Goal: Task Accomplishment & Management: Manage account settings

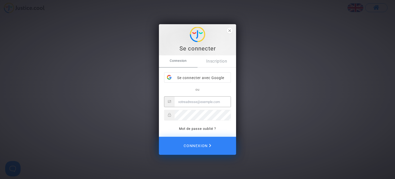
type input "[EMAIL_ADDRESS][DOMAIN_NAME]"
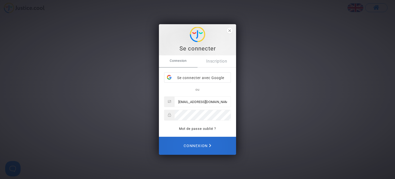
click at [212, 144] on button "Connexion" at bounding box center [197, 145] width 77 height 18
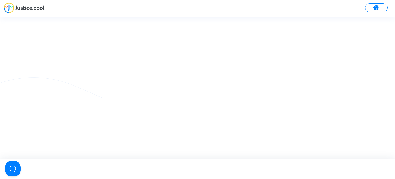
click at [369, 6] on button at bounding box center [376, 7] width 22 height 9
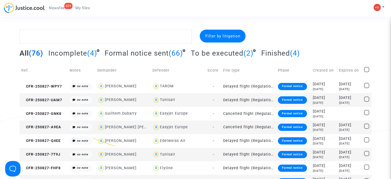
click at [220, 56] on span "To be executed" at bounding box center [217, 53] width 53 height 8
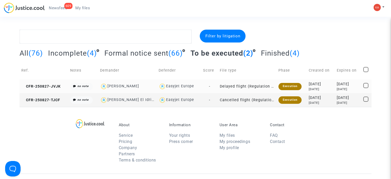
click at [135, 85] on div "Katia Arlt" at bounding box center [127, 85] width 55 height 7
type textarea "@"Katia Arlt" @"Pitcher Avocat""
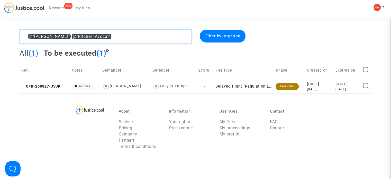
click at [109, 35] on textarea at bounding box center [106, 37] width 172 height 14
drag, startPoint x: 109, startPoint y: 35, endPoint x: 49, endPoint y: 44, distance: 60.6
click at [0, 59] on div "@"Katia Arlt" @"Pitcher Avocat" Filter by litigation All (1) To be executed (1)…" at bounding box center [195, 61] width 391 height 63
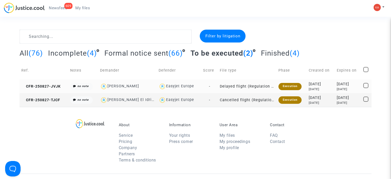
click at [46, 89] on td "CFR-250827-JVJK" at bounding box center [44, 86] width 49 height 14
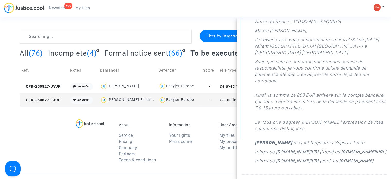
scroll to position [154, 0]
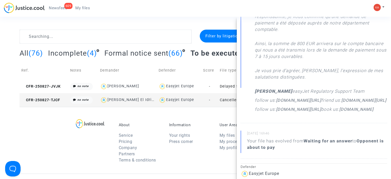
click at [172, 21] on section "Filter by litigation All (76) Incomplete (4) Formal notice sent (66) To be exec…" at bounding box center [195, 148] width 391 height 297
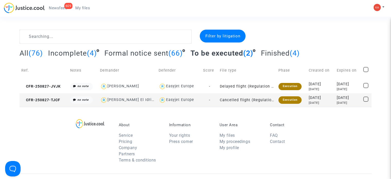
click at [64, 4] on div "609" at bounding box center [68, 6] width 8 height 6
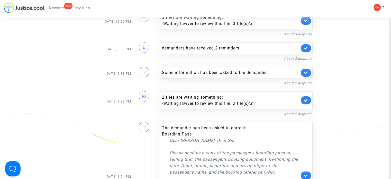
scroll to position [2826, 0]
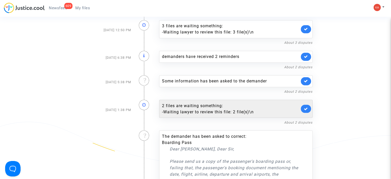
click at [215, 108] on div "- Waiting lawyer to review this file: 2 file(s)\n" at bounding box center [230, 111] width 137 height 6
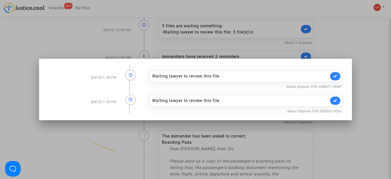
click at [341, 45] on div at bounding box center [195, 89] width 391 height 179
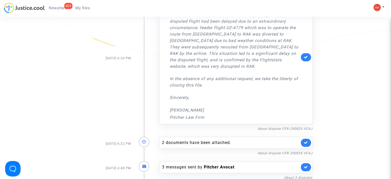
scroll to position [642, 0]
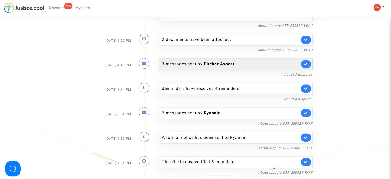
click at [170, 61] on div "3 messages sent by Pitcher Avocat" at bounding box center [230, 64] width 137 height 6
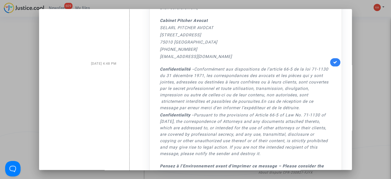
scroll to position [0, 0]
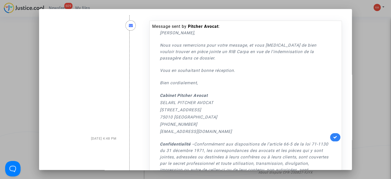
click at [366, 29] on div at bounding box center [195, 89] width 391 height 179
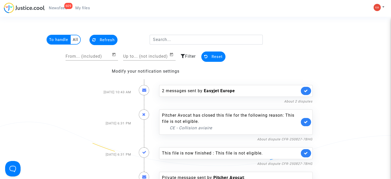
scroll to position [642, 0]
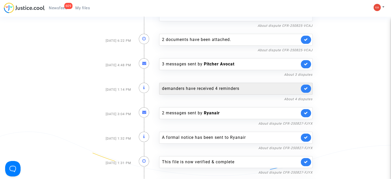
click at [184, 85] on div "demanders have received 4 reminders" at bounding box center [230, 88] width 137 height 6
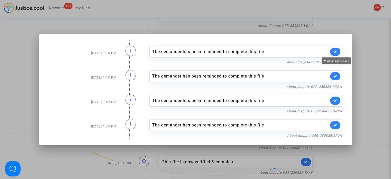
click at [336, 53] on icon at bounding box center [335, 52] width 4 height 4
click at [338, 73] on link at bounding box center [335, 76] width 10 height 8
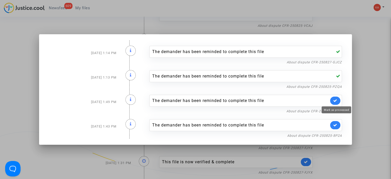
click at [335, 99] on icon at bounding box center [335, 100] width 4 height 4
click at [337, 125] on icon at bounding box center [335, 125] width 4 height 4
click at [367, 88] on div at bounding box center [195, 89] width 391 height 179
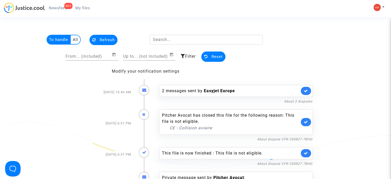
click at [101, 41] on span "Refresh" at bounding box center [107, 40] width 15 height 5
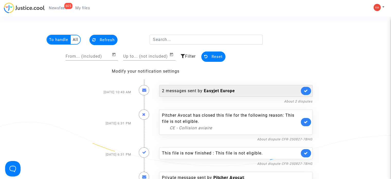
click at [196, 86] on div "2 messages sent by Easyjet Europe" at bounding box center [235, 91] width 153 height 12
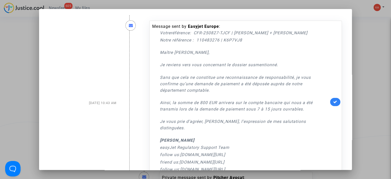
click at [332, 98] on link at bounding box center [335, 102] width 10 height 8
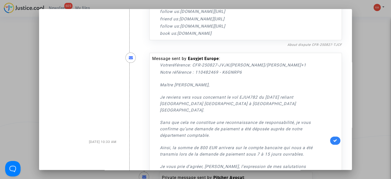
scroll to position [206, 0]
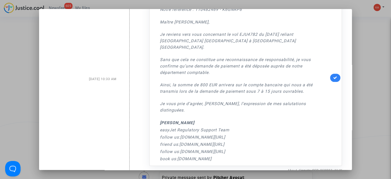
click at [335, 74] on link at bounding box center [335, 77] width 10 height 8
click at [364, 26] on div at bounding box center [195, 89] width 391 height 179
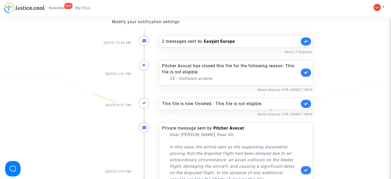
scroll to position [51, 0]
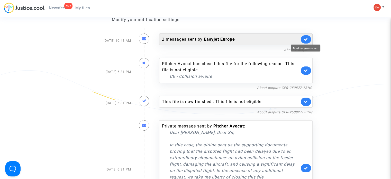
click at [306, 37] on icon at bounding box center [306, 39] width 4 height 4
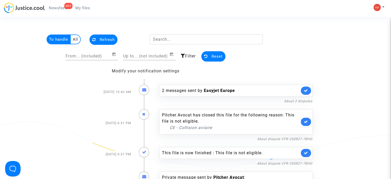
scroll to position [0, 0]
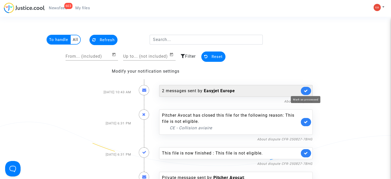
click at [305, 89] on icon at bounding box center [306, 91] width 4 height 4
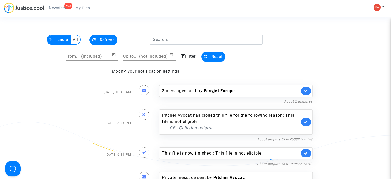
click at [96, 37] on button "Refresh" at bounding box center [103, 40] width 28 height 10
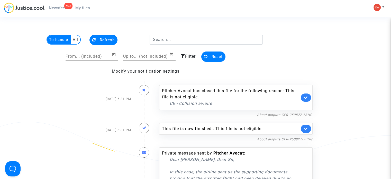
click at [304, 95] on link at bounding box center [306, 97] width 10 height 8
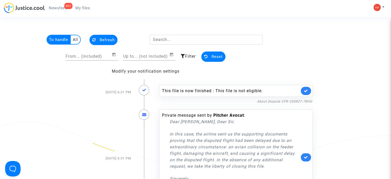
click at [101, 41] on span "Refresh" at bounding box center [107, 40] width 15 height 5
click at [273, 90] on div "This file is now finished : This file is not eligible." at bounding box center [230, 91] width 137 height 6
click at [248, 90] on div "This file is now finished : This file is not eligible." at bounding box center [230, 91] width 137 height 6
click at [288, 99] on link "About dispute CFR-250827-7BHG" at bounding box center [284, 101] width 55 height 4
click at [303, 90] on link at bounding box center [306, 91] width 10 height 8
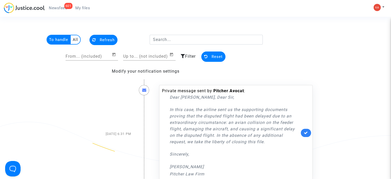
click at [97, 41] on button "Refresh" at bounding box center [103, 40] width 28 height 10
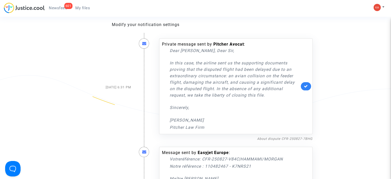
scroll to position [51, 0]
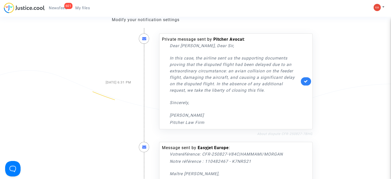
click at [289, 133] on link "About dispute CFR-250827-7BHG" at bounding box center [284, 134] width 55 height 4
click at [304, 81] on icon at bounding box center [306, 81] width 4 height 4
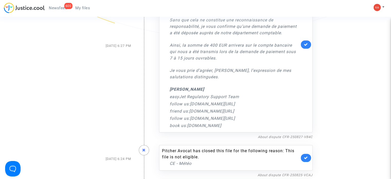
scroll to position [128, 0]
drag, startPoint x: 169, startPoint y: 40, endPoint x: 239, endPoint y: 125, distance: 110.1
click at [239, 125] on div "Votreréférence : CFR-250827-V84C|HAMMAMI/MORGAN Notre référence : 110482467 - K…" at bounding box center [235, 46] width 130 height 163
copy div "Maître Pitcher, Je reviens vers vous concernant le vol EJU4616 du 28/07/2024 re…"
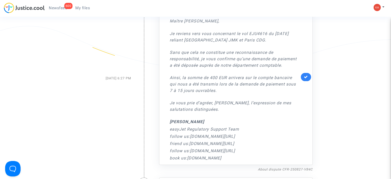
scroll to position [77, 0]
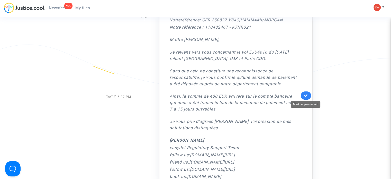
click at [307, 94] on icon at bounding box center [306, 95] width 4 height 4
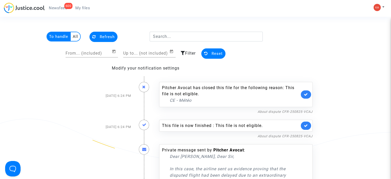
scroll to position [0, 0]
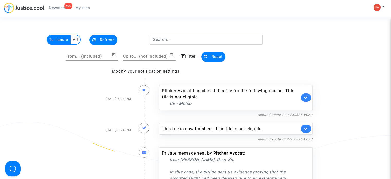
click at [100, 38] on span "Refresh" at bounding box center [107, 40] width 15 height 5
click at [290, 115] on link "About dispute CFR-250825-VCAJ" at bounding box center [284, 115] width 55 height 4
click at [302, 95] on link at bounding box center [306, 97] width 10 height 8
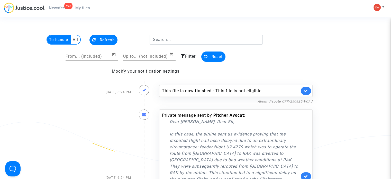
click at [106, 40] on span "Refresh" at bounding box center [107, 40] width 15 height 5
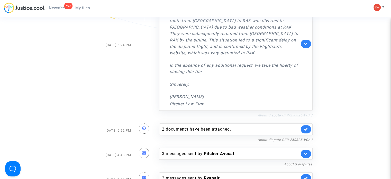
scroll to position [103, 0]
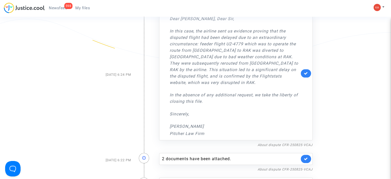
drag, startPoint x: 227, startPoint y: 56, endPoint x: 200, endPoint y: 42, distance: 30.3
click at [200, 42] on p "In this case, the airline sent us evidence proving that the disputed flight had…" at bounding box center [235, 57] width 130 height 58
copy p "feeder flight U2-4779 which was to operate the route from NTE to RAK was divert…"
click at [277, 143] on link "About dispute CFR-250825-VCAJ" at bounding box center [284, 145] width 55 height 4
click at [292, 143] on link "About dispute CFR-250825-VCAJ" at bounding box center [284, 145] width 55 height 4
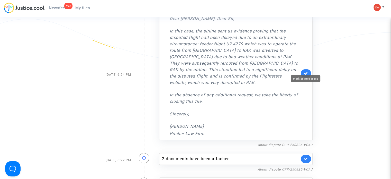
click at [305, 71] on icon at bounding box center [306, 73] width 4 height 4
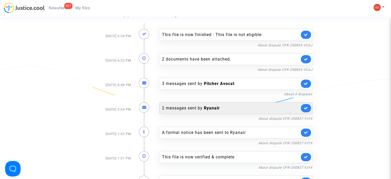
scroll to position [0, 0]
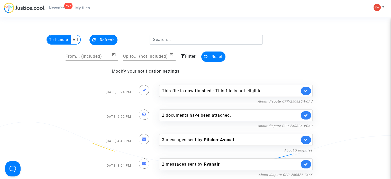
click at [106, 41] on span "Refresh" at bounding box center [107, 40] width 15 height 5
click at [59, 6] on span "Newsfeed" at bounding box center [58, 8] width 18 height 5
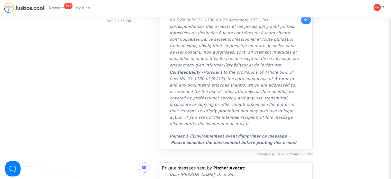
scroll to position [617, 0]
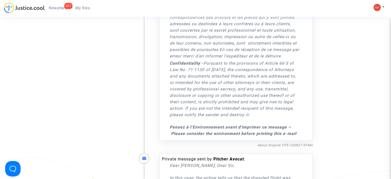
drag, startPoint x: 168, startPoint y: 46, endPoint x: 287, endPoint y: 125, distance: 143.2
click at [302, 128] on div "Message sent by Pitcher Avocat : Cher Monsieur, Nous vous remercions pour votre…" at bounding box center [235, 10] width 153 height 259
copy div "Cher Monsieur, Nous vous remercions pour votre message, et nous rapprochons de …"
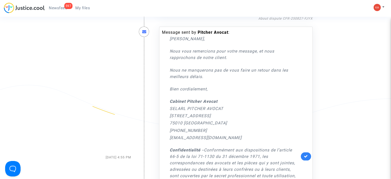
scroll to position [540, 0]
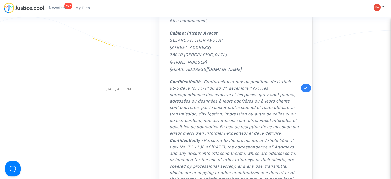
click at [308, 85] on link at bounding box center [306, 88] width 10 height 8
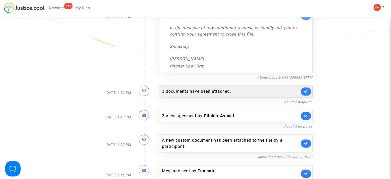
click at [217, 88] on div "3 documents have been attached." at bounding box center [230, 91] width 137 height 6
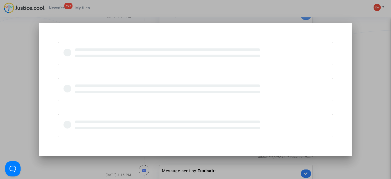
scroll to position [0, 0]
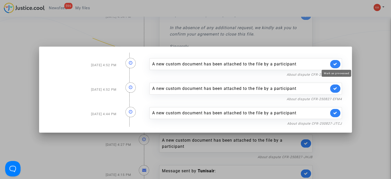
click at [330, 64] on div "A new custom document has been attached to the file by a participant" at bounding box center [245, 64] width 192 height 12
click at [332, 64] on link at bounding box center [335, 64] width 10 height 8
click at [337, 88] on icon at bounding box center [335, 88] width 4 height 4
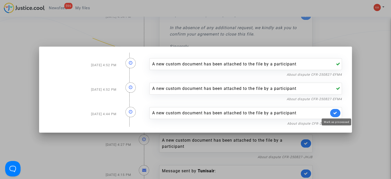
click at [337, 112] on icon at bounding box center [335, 113] width 4 height 4
click at [363, 89] on div at bounding box center [195, 89] width 391 height 179
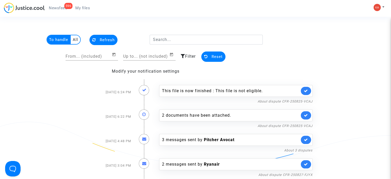
scroll to position [540, 0]
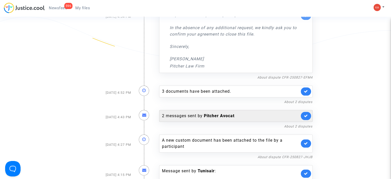
click at [237, 113] on div "2 messages sent by Pitcher Avocat" at bounding box center [230, 116] width 137 height 6
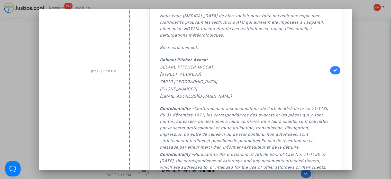
scroll to position [384, 0]
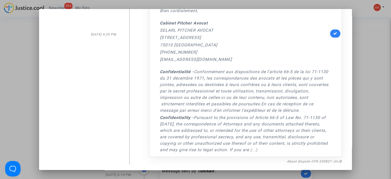
drag, startPoint x: 173, startPoint y: 52, endPoint x: 308, endPoint y: 135, distance: 158.6
copy timeline "Cher Monsieur, Nous vous remercions pour votre message. Après étude des informa…"
click at [330, 33] on link at bounding box center [335, 33] width 10 height 8
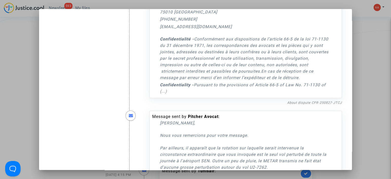
scroll to position [127, 0]
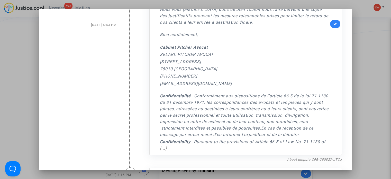
click at [330, 24] on link at bounding box center [335, 24] width 10 height 8
click at [385, 66] on div at bounding box center [195, 89] width 391 height 179
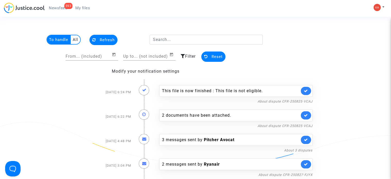
scroll to position [540, 0]
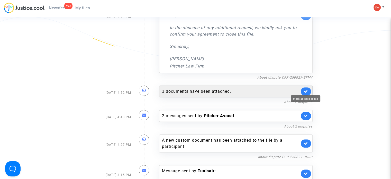
click at [304, 89] on icon at bounding box center [306, 91] width 4 height 4
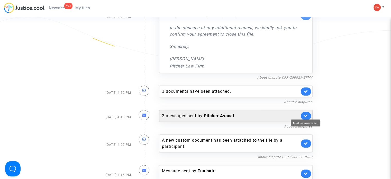
click at [306, 114] on icon at bounding box center [306, 116] width 4 height 4
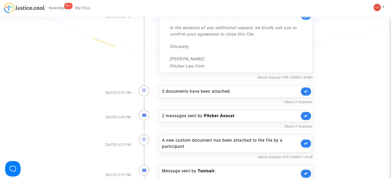
click at [64, 7] on span "Newsfeed" at bounding box center [58, 8] width 18 height 5
click at [57, 7] on span "Newsfeed" at bounding box center [58, 8] width 18 height 5
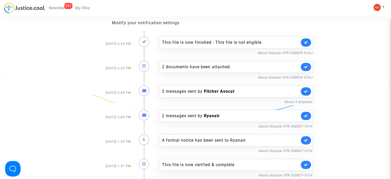
scroll to position [0, 0]
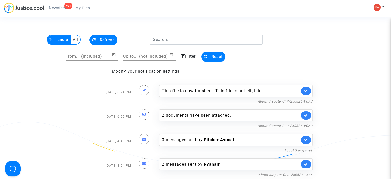
click at [108, 41] on span "Refresh" at bounding box center [107, 40] width 15 height 5
click at [104, 43] on button "Refresh" at bounding box center [103, 40] width 28 height 10
click at [377, 11] on button at bounding box center [378, 8] width 11 height 8
click at [355, 18] on link "My profile" at bounding box center [364, 18] width 41 height 8
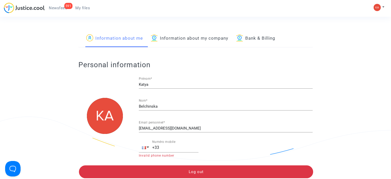
click at [59, 8] on span "Newsfeed" at bounding box center [58, 8] width 18 height 5
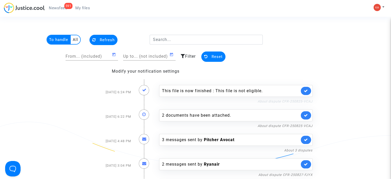
click at [284, 101] on link "About dispute CFR-250825-VCAJ" at bounding box center [284, 101] width 55 height 4
click at [54, 42] on multi-toggle-item "To handle" at bounding box center [59, 39] width 24 height 9
click at [73, 39] on multi-toggle-item "All" at bounding box center [76, 39] width 10 height 9
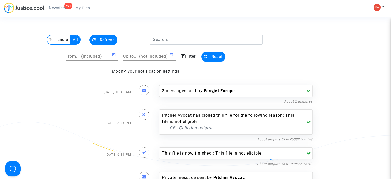
click at [67, 40] on multi-toggle-item "To handle" at bounding box center [59, 39] width 24 height 9
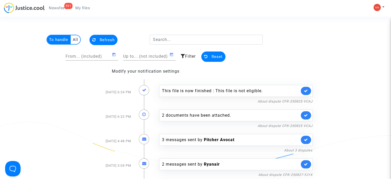
click at [188, 54] on span "Filter" at bounding box center [190, 56] width 11 height 5
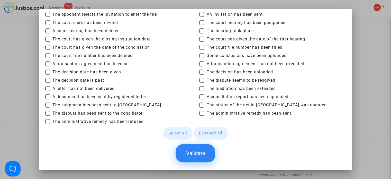
scroll to position [106, 0]
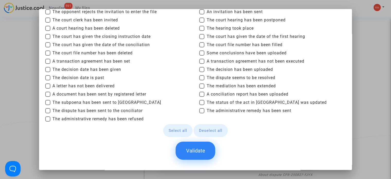
click at [359, 27] on div at bounding box center [195, 89] width 391 height 179
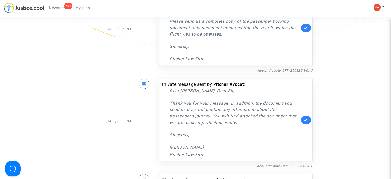
scroll to position [1516, 0]
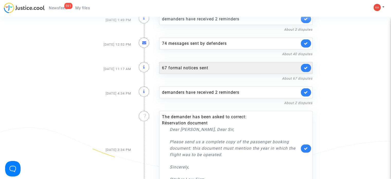
click at [183, 65] on div "67 formal notices sent" at bounding box center [230, 68] width 137 height 6
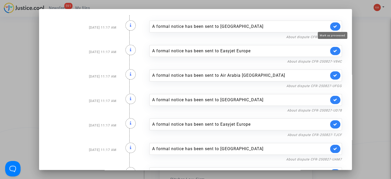
click at [333, 24] on icon at bounding box center [335, 26] width 4 height 4
click at [333, 51] on icon at bounding box center [335, 51] width 4 height 4
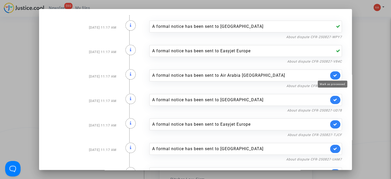
click at [333, 73] on icon at bounding box center [335, 75] width 4 height 4
click at [334, 98] on icon at bounding box center [335, 100] width 4 height 4
click at [332, 121] on div "A formal notice has been sent to Easyjet Europe" at bounding box center [245, 124] width 192 height 12
click at [332, 121] on link at bounding box center [335, 124] width 10 height 8
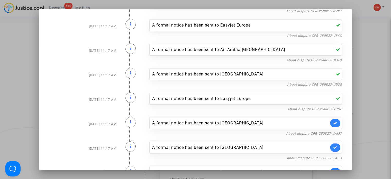
click at [335, 121] on link at bounding box center [335, 123] width 10 height 8
click at [333, 149] on link at bounding box center [335, 147] width 10 height 8
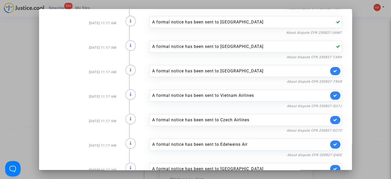
scroll to position [154, 0]
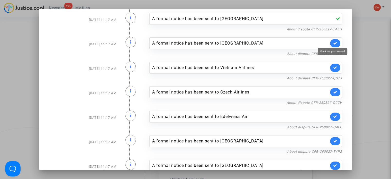
click at [334, 42] on icon at bounding box center [335, 43] width 4 height 4
click at [333, 66] on icon at bounding box center [335, 68] width 4 height 4
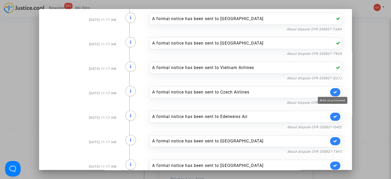
click at [333, 88] on link at bounding box center [335, 92] width 10 height 8
click at [337, 115] on link at bounding box center [335, 116] width 10 height 8
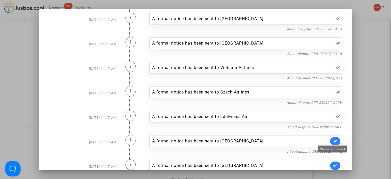
click at [335, 138] on link at bounding box center [335, 141] width 10 height 8
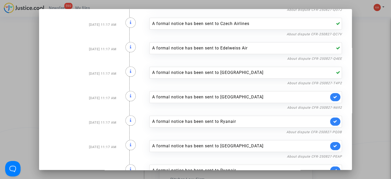
scroll to position [257, 0]
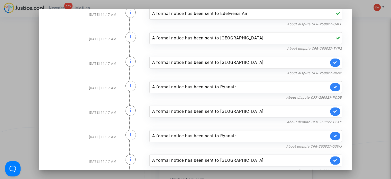
click at [334, 58] on link at bounding box center [335, 62] width 10 height 8
click at [334, 87] on link at bounding box center [335, 87] width 10 height 8
click at [333, 111] on icon at bounding box center [335, 111] width 4 height 4
click at [334, 134] on icon at bounding box center [335, 136] width 4 height 4
click at [333, 154] on div "A formal notice has been sent to Corsair" at bounding box center [245, 160] width 192 height 12
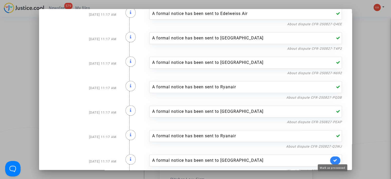
click at [333, 158] on icon at bounding box center [335, 160] width 4 height 4
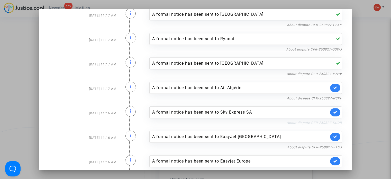
scroll to position [385, 0]
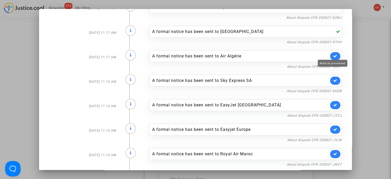
click at [333, 54] on icon at bounding box center [335, 56] width 4 height 4
click at [333, 78] on icon at bounding box center [335, 80] width 4 height 4
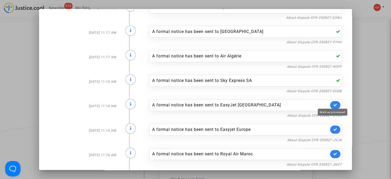
click at [333, 103] on icon at bounding box center [335, 105] width 4 height 4
click at [333, 127] on icon at bounding box center [335, 129] width 4 height 4
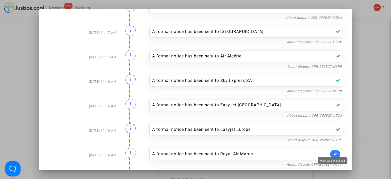
click at [333, 152] on icon at bounding box center [335, 154] width 4 height 4
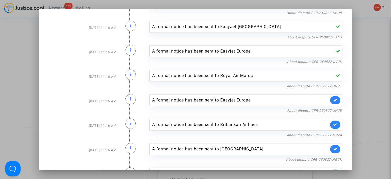
scroll to position [488, 0]
click at [334, 71] on link at bounding box center [335, 75] width 10 height 8
drag, startPoint x: 334, startPoint y: 92, endPoint x: 334, endPoint y: 96, distance: 3.3
click at [334, 95] on div "A formal notice has been sent to SriLankan Airlines" at bounding box center [245, 100] width 192 height 12
click at [334, 98] on icon at bounding box center [335, 100] width 4 height 4
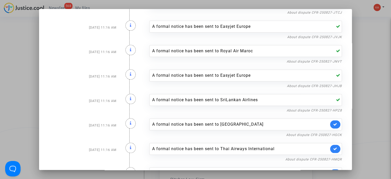
click at [330, 122] on link at bounding box center [335, 124] width 10 height 8
click at [333, 146] on icon at bounding box center [335, 148] width 4 height 4
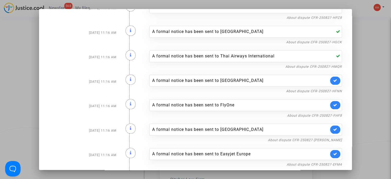
scroll to position [617, 0]
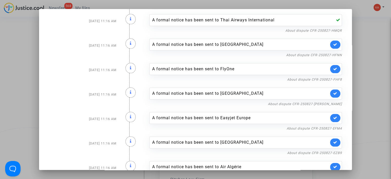
click at [335, 40] on link at bounding box center [335, 44] width 10 height 8
click at [335, 65] on link at bounding box center [335, 69] width 10 height 8
click at [333, 92] on icon at bounding box center [335, 93] width 4 height 4
drag, startPoint x: 332, startPoint y: 114, endPoint x: 333, endPoint y: 117, distance: 3.2
click at [333, 116] on icon at bounding box center [335, 118] width 4 height 4
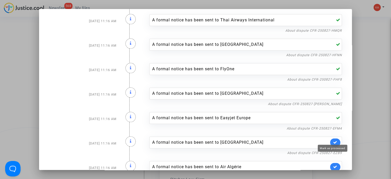
click at [334, 140] on icon at bounding box center [335, 142] width 4 height 4
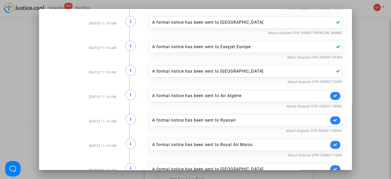
scroll to position [694, 0]
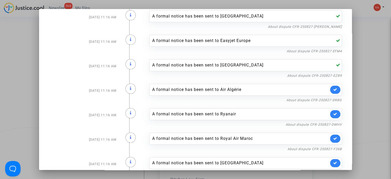
click at [334, 85] on link at bounding box center [335, 89] width 10 height 8
click at [335, 112] on link at bounding box center [335, 114] width 10 height 8
click at [336, 135] on link at bounding box center [335, 138] width 10 height 8
click at [334, 159] on link at bounding box center [335, 163] width 10 height 8
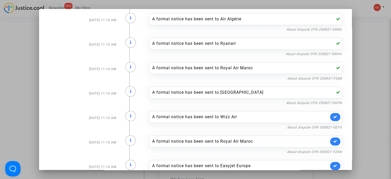
scroll to position [822, 0]
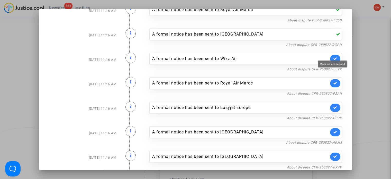
click at [333, 57] on icon at bounding box center [335, 59] width 4 height 4
click at [334, 81] on icon at bounding box center [335, 83] width 4 height 4
click at [332, 103] on link at bounding box center [335, 107] width 10 height 8
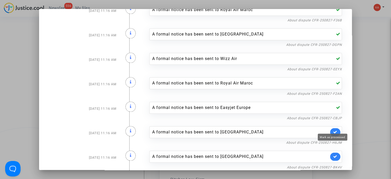
click at [334, 130] on icon at bounding box center [335, 132] width 4 height 4
click at [333, 154] on icon at bounding box center [335, 156] width 4 height 4
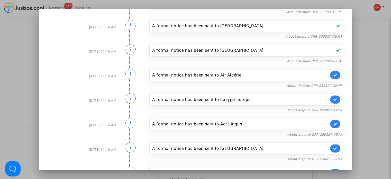
scroll to position [951, 0]
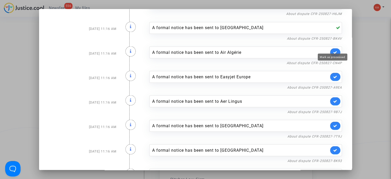
click at [332, 48] on link at bounding box center [335, 52] width 10 height 8
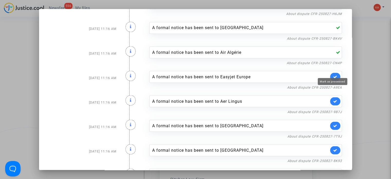
click at [333, 75] on icon at bounding box center [335, 77] width 4 height 4
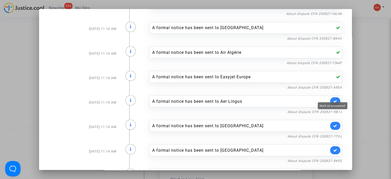
click at [333, 99] on icon at bounding box center [335, 101] width 4 height 4
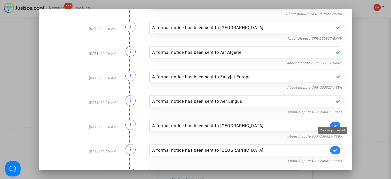
click at [333, 123] on icon at bounding box center [335, 125] width 4 height 4
click at [335, 146] on link at bounding box center [335, 150] width 10 height 8
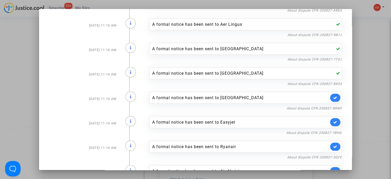
scroll to position [1079, 0]
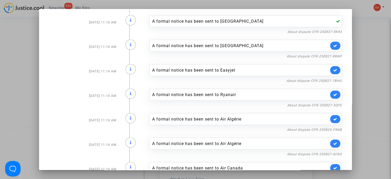
click at [336, 42] on link at bounding box center [335, 46] width 10 height 8
click at [335, 66] on link at bounding box center [335, 70] width 10 height 8
drag, startPoint x: 333, startPoint y: 91, endPoint x: 333, endPoint y: 105, distance: 13.9
click at [333, 92] on icon at bounding box center [335, 94] width 4 height 4
drag, startPoint x: 332, startPoint y: 118, endPoint x: 332, endPoint y: 121, distance: 3.4
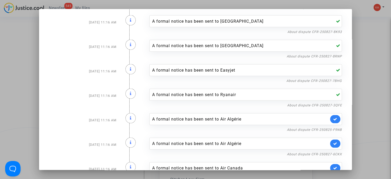
click at [333, 117] on link at bounding box center [335, 119] width 10 height 8
click at [334, 141] on icon at bounding box center [335, 143] width 4 height 4
drag, startPoint x: 334, startPoint y: 156, endPoint x: 333, endPoint y: 161, distance: 4.9
click at [334, 158] on div "A formal notice has been sent to Air Canada About dispute CFR-250827-4AN6" at bounding box center [245, 169] width 200 height 24
click at [333, 166] on icon at bounding box center [335, 168] width 4 height 4
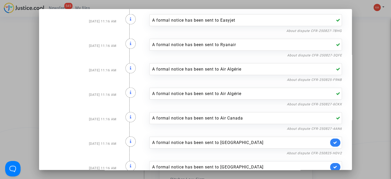
scroll to position [1182, 0]
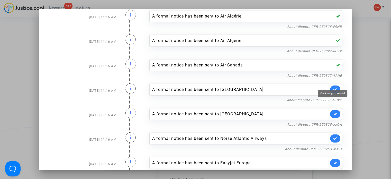
click at [334, 87] on icon at bounding box center [335, 89] width 4 height 4
click at [333, 112] on icon at bounding box center [335, 114] width 4 height 4
click at [335, 134] on link at bounding box center [335, 138] width 10 height 8
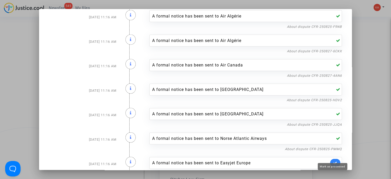
click at [333, 161] on icon at bounding box center [335, 163] width 4 height 4
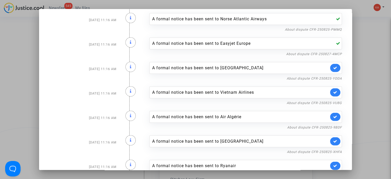
scroll to position [1310, 0]
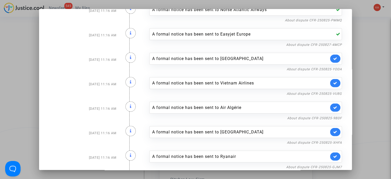
click at [332, 54] on link at bounding box center [335, 58] width 10 height 8
drag, startPoint x: 335, startPoint y: 77, endPoint x: 330, endPoint y: 87, distance: 11.7
click at [335, 79] on link at bounding box center [335, 83] width 10 height 8
click at [334, 105] on icon at bounding box center [335, 107] width 4 height 4
click at [336, 128] on link at bounding box center [335, 132] width 10 height 8
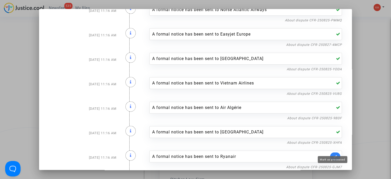
click at [334, 154] on icon at bounding box center [335, 156] width 4 height 4
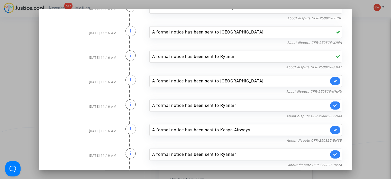
scroll to position [1413, 0]
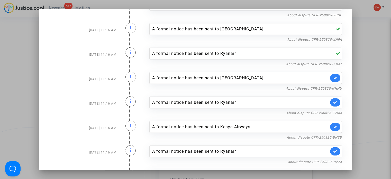
click at [332, 74] on link at bounding box center [335, 78] width 10 height 8
click at [334, 98] on link at bounding box center [335, 102] width 10 height 8
click at [333, 125] on icon at bounding box center [335, 127] width 4 height 4
click at [335, 149] on icon at bounding box center [335, 151] width 4 height 4
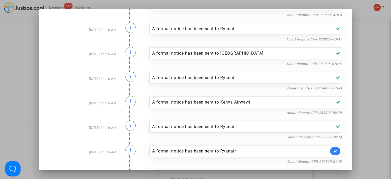
scroll to position [1480, 0]
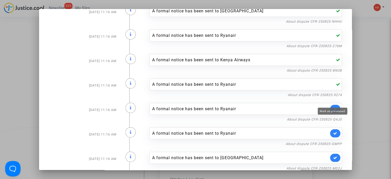
click at [334, 107] on icon at bounding box center [335, 109] width 4 height 4
click at [333, 129] on link at bounding box center [335, 133] width 10 height 8
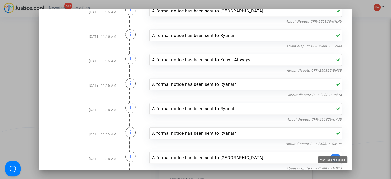
click at [334, 155] on icon at bounding box center [335, 157] width 4 height 4
click at [376, 53] on div at bounding box center [195, 89] width 391 height 179
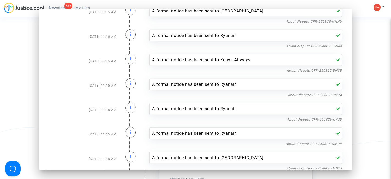
scroll to position [1516, 0]
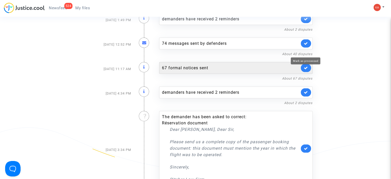
click at [305, 66] on icon at bounding box center [306, 68] width 4 height 4
click at [306, 66] on icon at bounding box center [306, 68] width 4 height 4
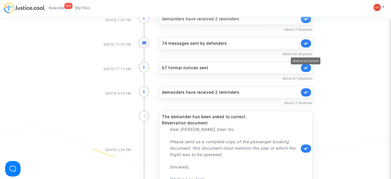
click at [306, 66] on icon at bounding box center [306, 68] width 4 height 4
click at [61, 8] on span "Newsfeed" at bounding box center [58, 8] width 18 height 5
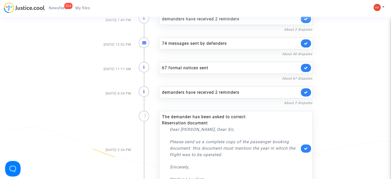
click at [83, 8] on span "My files" at bounding box center [82, 8] width 15 height 5
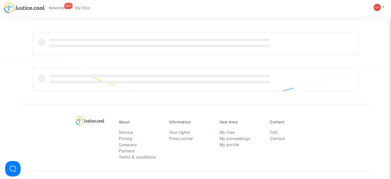
scroll to position [176, 0]
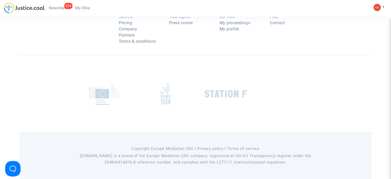
click at [61, 8] on span "Newsfeed" at bounding box center [58, 8] width 18 height 5
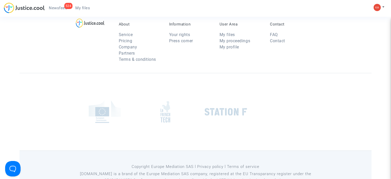
scroll to position [2446, 0]
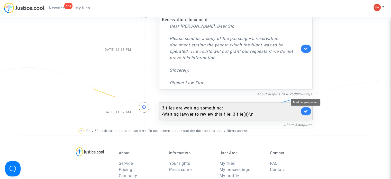
click at [304, 109] on icon at bounding box center [306, 111] width 4 height 4
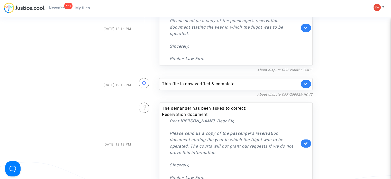
scroll to position [2317, 0]
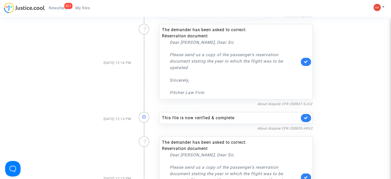
click at [303, 114] on link at bounding box center [306, 118] width 10 height 8
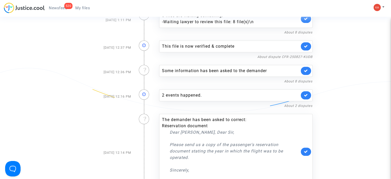
scroll to position [2215, 0]
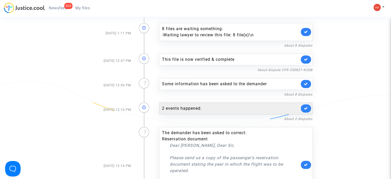
click at [175, 105] on div "2 events happened." at bounding box center [230, 108] width 137 height 6
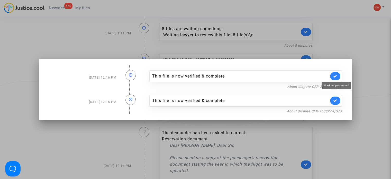
click at [336, 75] on icon at bounding box center [335, 76] width 4 height 4
click at [334, 99] on link at bounding box center [335, 100] width 10 height 8
click at [364, 45] on div at bounding box center [195, 89] width 391 height 179
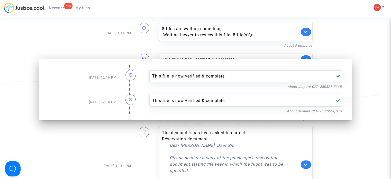
scroll to position [2215, 0]
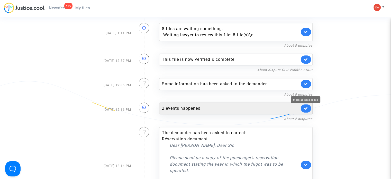
click at [304, 106] on icon at bounding box center [306, 108] width 4 height 4
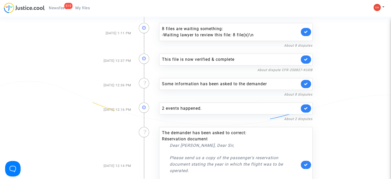
scroll to position [2189, 0]
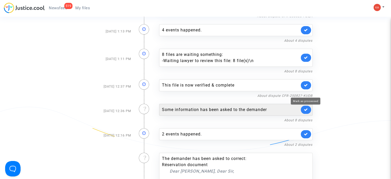
click at [307, 107] on icon at bounding box center [306, 109] width 4 height 4
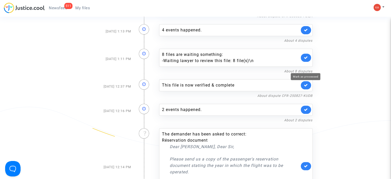
click at [306, 83] on icon at bounding box center [306, 85] width 4 height 4
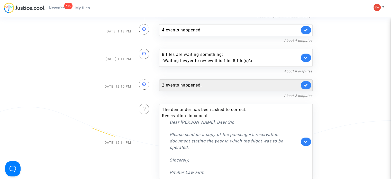
scroll to position [2163, 0]
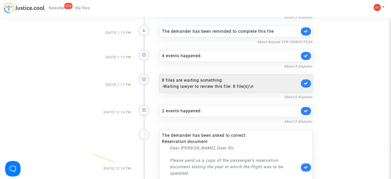
click at [302, 79] on link at bounding box center [306, 83] width 10 height 8
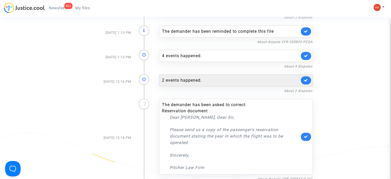
click at [259, 77] on div "2 events happened." at bounding box center [230, 80] width 137 height 6
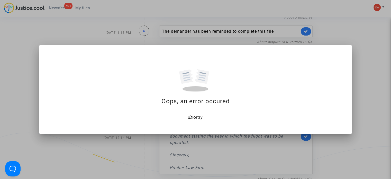
click at [273, 30] on div at bounding box center [195, 89] width 391 height 179
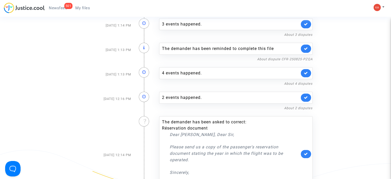
scroll to position [2137, 0]
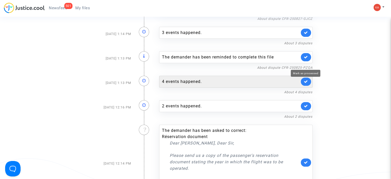
click at [306, 79] on icon at bounding box center [306, 81] width 4 height 4
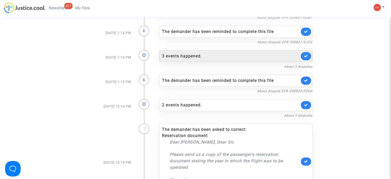
scroll to position [2086, 0]
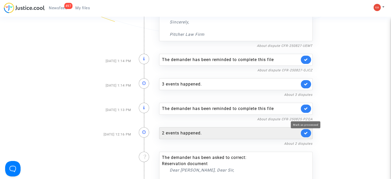
click at [307, 131] on icon at bounding box center [306, 133] width 4 height 4
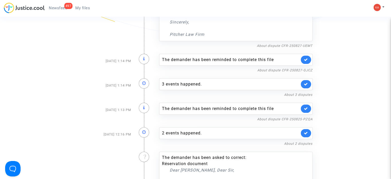
scroll to position [2060, 0]
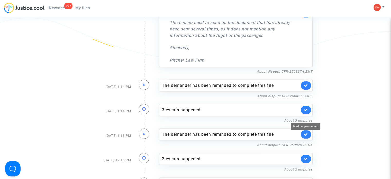
click at [304, 132] on icon at bounding box center [306, 134] width 4 height 4
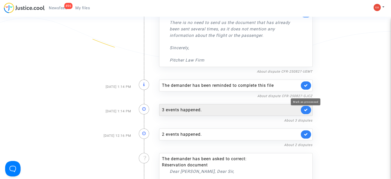
click at [308, 106] on link at bounding box center [306, 110] width 10 height 8
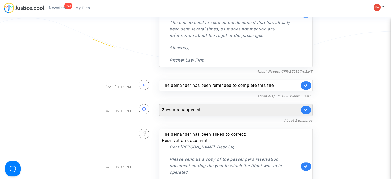
scroll to position [2035, 0]
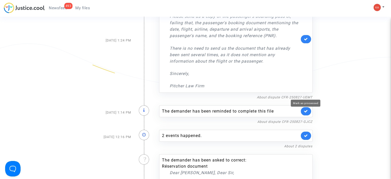
click at [305, 109] on icon at bounding box center [306, 111] width 4 height 4
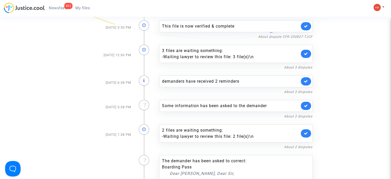
scroll to position [1855, 0]
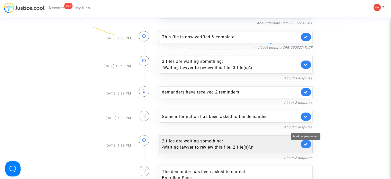
click at [304, 142] on icon at bounding box center [306, 144] width 4 height 4
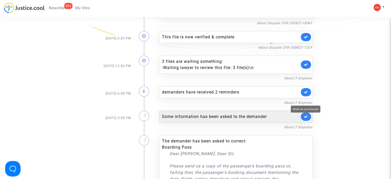
click at [307, 114] on icon at bounding box center [306, 116] width 4 height 4
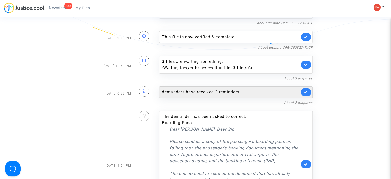
click at [300, 86] on div "demanders have received 2 reminders" at bounding box center [235, 92] width 153 height 12
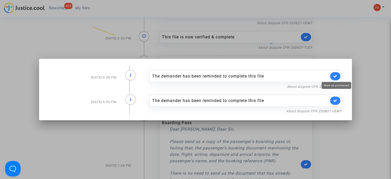
click at [336, 76] on icon at bounding box center [335, 76] width 4 height 4
click at [337, 100] on icon at bounding box center [335, 100] width 4 height 4
click at [341, 49] on div at bounding box center [195, 89] width 391 height 179
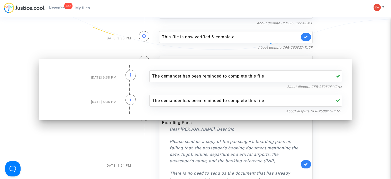
scroll to position [1855, 0]
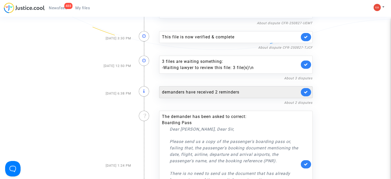
click at [308, 90] on icon at bounding box center [306, 92] width 4 height 4
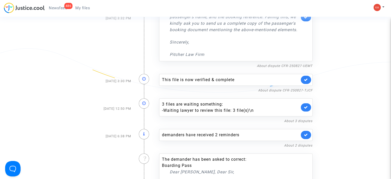
scroll to position [1803, 0]
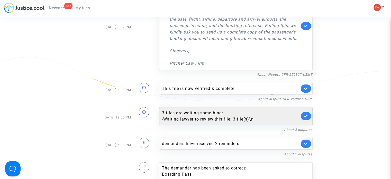
click at [305, 114] on icon at bounding box center [306, 116] width 4 height 4
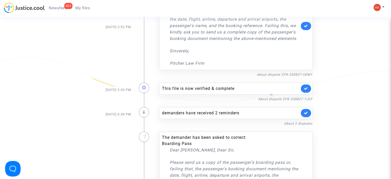
click at [305, 84] on link at bounding box center [306, 88] width 10 height 8
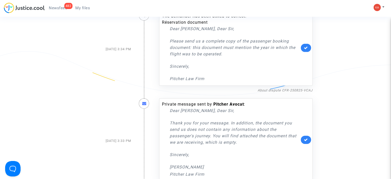
scroll to position [1624, 0]
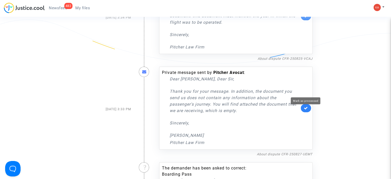
click at [305, 106] on icon at bounding box center [306, 108] width 4 height 4
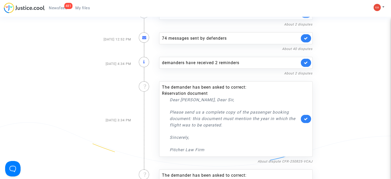
scroll to position [1521, 0]
click at [305, 117] on icon at bounding box center [306, 119] width 4 height 4
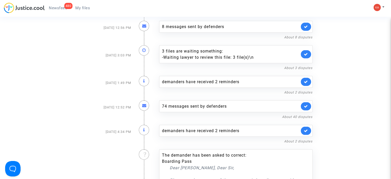
scroll to position [1444, 0]
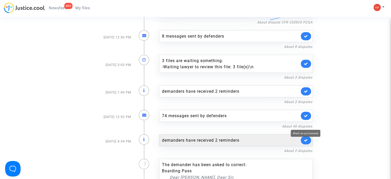
click at [305, 138] on icon at bounding box center [306, 140] width 4 height 4
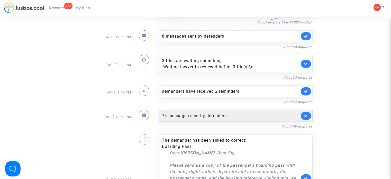
click at [209, 113] on div "74 messages sent by defenders" at bounding box center [230, 116] width 137 height 6
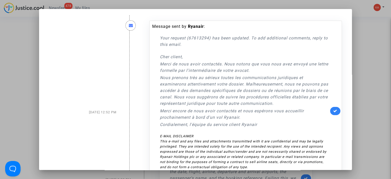
click at [330, 110] on link at bounding box center [335, 111] width 10 height 8
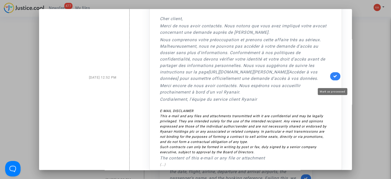
click at [334, 78] on icon at bounding box center [335, 76] width 4 height 4
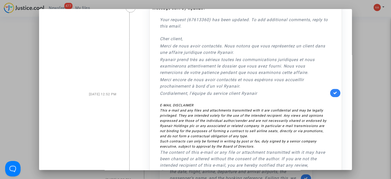
scroll to position [437, 0]
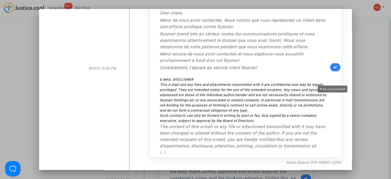
click at [334, 69] on icon at bounding box center [335, 67] width 4 height 4
click at [368, 26] on div at bounding box center [195, 89] width 391 height 179
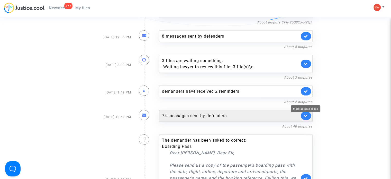
click at [307, 114] on icon at bounding box center [306, 116] width 4 height 4
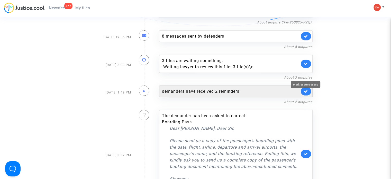
click at [305, 89] on icon at bounding box center [306, 91] width 4 height 4
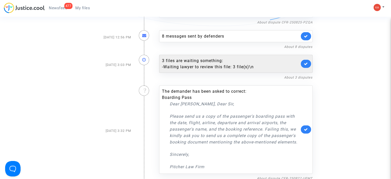
click at [307, 62] on icon at bounding box center [306, 64] width 4 height 4
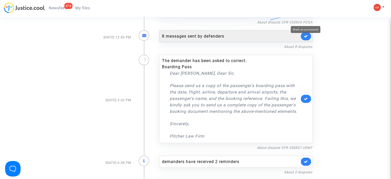
click at [305, 34] on icon at bounding box center [306, 36] width 4 height 4
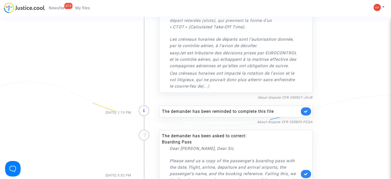
scroll to position [1341, 0]
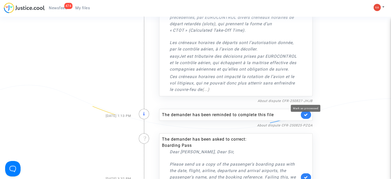
click at [307, 113] on icon at bounding box center [306, 115] width 4 height 4
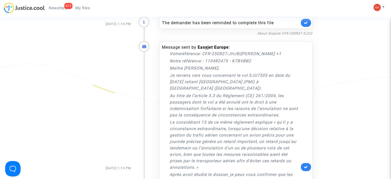
scroll to position [1135, 0]
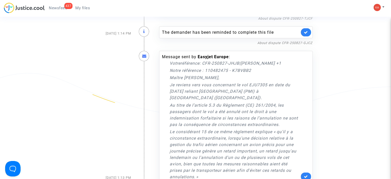
click at [304, 172] on link at bounding box center [306, 176] width 10 height 8
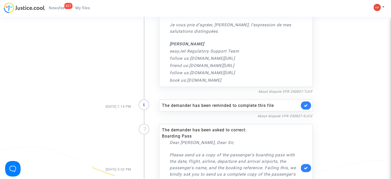
scroll to position [1058, 0]
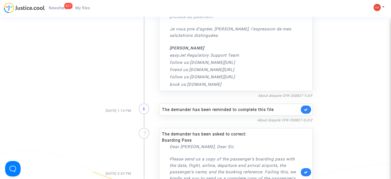
click at [308, 105] on link at bounding box center [306, 109] width 10 height 8
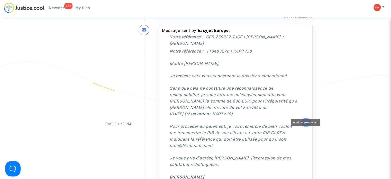
click at [306, 120] on icon at bounding box center [306, 122] width 4 height 4
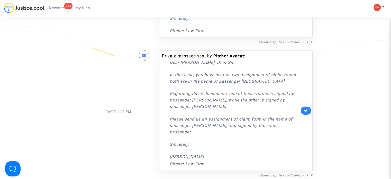
scroll to position [750, 0]
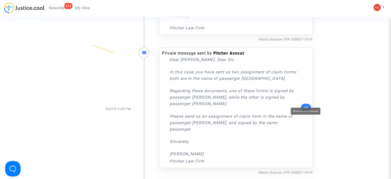
click at [304, 105] on icon at bounding box center [306, 107] width 4 height 4
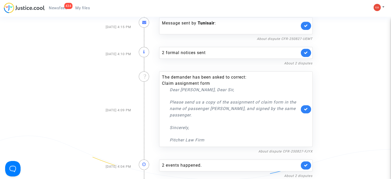
scroll to position [596, 0]
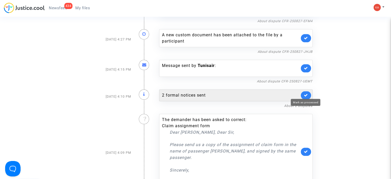
click at [307, 93] on icon at bounding box center [306, 95] width 4 height 4
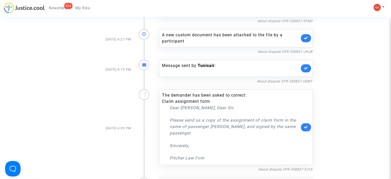
click at [306, 123] on link at bounding box center [306, 127] width 10 height 8
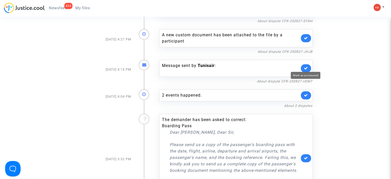
click at [304, 66] on icon at bounding box center [306, 68] width 4 height 4
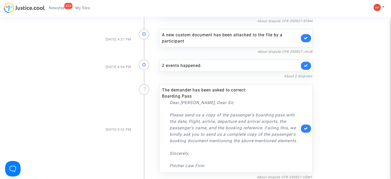
click at [303, 37] on link at bounding box center [306, 38] width 10 height 8
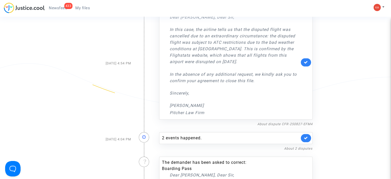
scroll to position [467, 0]
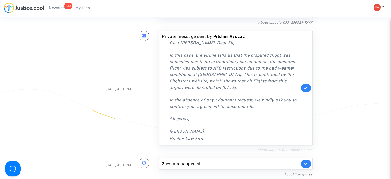
click at [296, 147] on link "About dispute CFR-250827-EFM4" at bounding box center [284, 149] width 55 height 4
click at [304, 86] on icon at bounding box center [306, 88] width 4 height 4
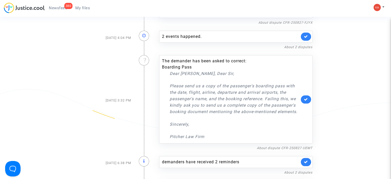
click at [348, 59] on div "Sep 8, 2025 6:24 PM This file is now finished : This file is not eligible. Abou…" at bounding box center [196, 56] width 352 height 889
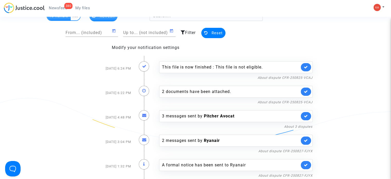
scroll to position [0, 0]
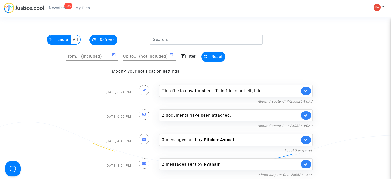
click at [81, 8] on span "My files" at bounding box center [82, 8] width 15 height 5
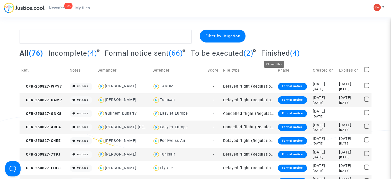
click at [275, 54] on span "Finished" at bounding box center [275, 53] width 29 height 8
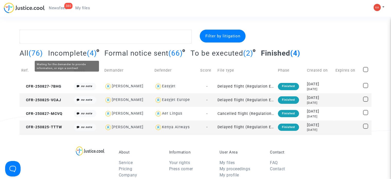
click at [78, 54] on span "Incomplete" at bounding box center [67, 53] width 39 height 8
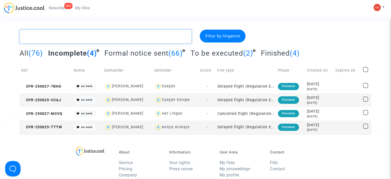
click at [63, 34] on textarea at bounding box center [106, 37] width 172 height 14
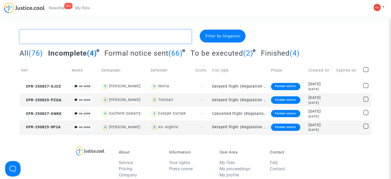
paste textarea "879017"
type textarea "879017"
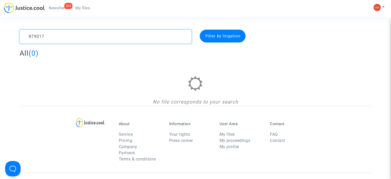
drag, startPoint x: 63, startPoint y: 34, endPoint x: 0, endPoint y: 37, distance: 63.1
click at [0, 37] on div "879017 Filter by litigation All (0) No file corresponds to your search" at bounding box center [195, 68] width 391 height 76
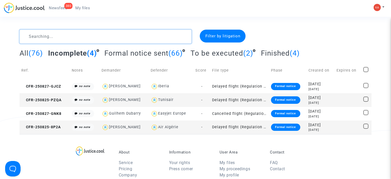
click at [105, 34] on textarea at bounding box center [106, 37] width 172 height 14
paste textarea "easyJet Europe"
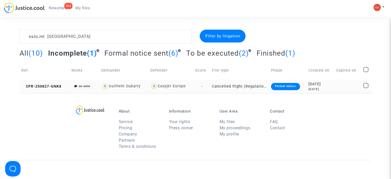
click at [173, 85] on div "Easyjet Europe" at bounding box center [172, 86] width 28 height 4
type textarea "easyJet Europe @"Easyjet Europe""
click at [55, 87] on span "CFR-250827-GNK8" at bounding box center [41, 86] width 40 height 4
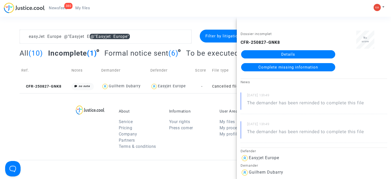
click at [272, 56] on link "Details" at bounding box center [288, 54] width 94 height 8
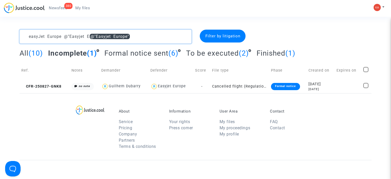
click at [126, 36] on textarea at bounding box center [106, 37] width 172 height 14
drag, startPoint x: 61, startPoint y: 39, endPoint x: 0, endPoint y: 39, distance: 61.4
click at [0, 39] on div "easyJet Europe @"Easyjet Europe" Filter by litigation All (10) Incomplete (1) F…" at bounding box center [195, 61] width 391 height 63
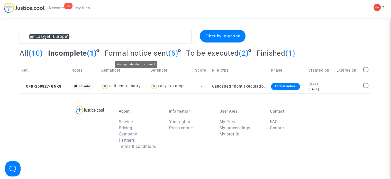
click at [125, 55] on span "Formal notice sent" at bounding box center [136, 53] width 64 height 8
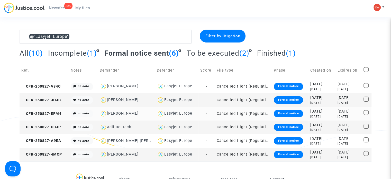
click at [129, 112] on div "[PERSON_NAME]" at bounding box center [123, 113] width 32 height 4
type textarea "@"Easyjet Europe" @"Thomas Mazin" @"Pitcher Avocat""
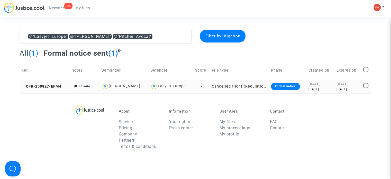
click at [221, 87] on td "Cancelled flight (Regulation EC 261/2004)" at bounding box center [239, 86] width 59 height 14
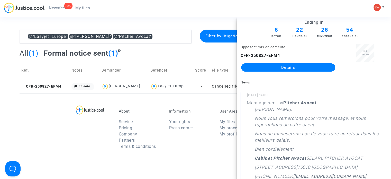
click at [292, 68] on link "Details" at bounding box center [288, 67] width 94 height 8
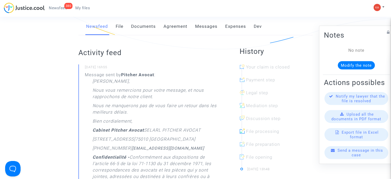
scroll to position [103, 0]
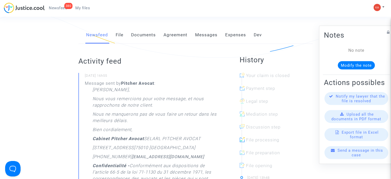
click at [363, 154] on span "Send a message in this case" at bounding box center [359, 151] width 45 height 9
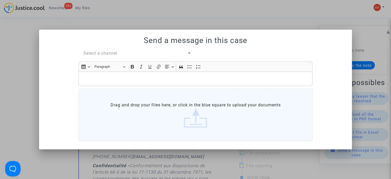
click at [126, 73] on div "Rich Text Editor, main" at bounding box center [195, 78] width 234 height 14
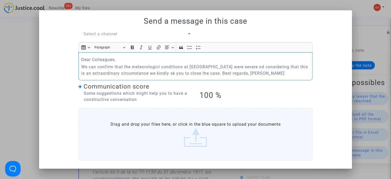
drag, startPoint x: 210, startPoint y: 74, endPoint x: 76, endPoint y: 67, distance: 134.3
click at [76, 67] on div "Select a channel Rich Text Editor Insert table Insert table Heading Paragraph P…" at bounding box center [196, 96] width 242 height 131
copy p "We can confirm that the meteorologicl conditions at NCE airport were severe nd …"
drag, startPoint x: 209, startPoint y: 73, endPoint x: 89, endPoint y: 65, distance: 120.2
click at [75, 69] on div "Select a channel Rich Text Editor Insert table Insert table Heading Paragraph P…" at bounding box center [196, 96] width 242 height 131
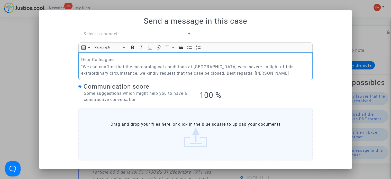
drag, startPoint x: 83, startPoint y: 66, endPoint x: 76, endPoint y: 67, distance: 7.2
click at [76, 67] on div "Select a channel Rich Text Editor Insert table Insert table Heading Paragraph P…" at bounding box center [196, 96] width 242 height 131
click at [289, 90] on div "Being analyzed..." at bounding box center [255, 93] width 113 height 6
click at [233, 71] on p "We can confirm that the meteorological conditions at [GEOGRAPHIC_DATA] were sev…" at bounding box center [195, 69] width 229 height 13
click at [263, 76] on p "We can confirm that the meteorological conditions at [GEOGRAPHIC_DATA] were sev…" at bounding box center [195, 69] width 229 height 13
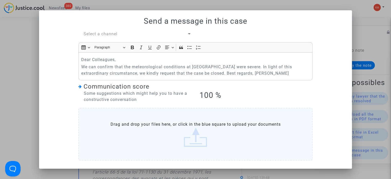
click at [165, 34] on div "Select a channel" at bounding box center [136, 34] width 104 height 6
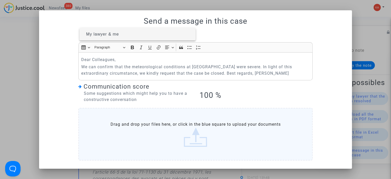
click at [146, 35] on span "My lawyer & me" at bounding box center [138, 34] width 108 height 12
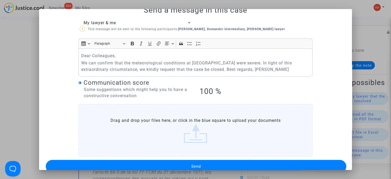
scroll to position [19, 0]
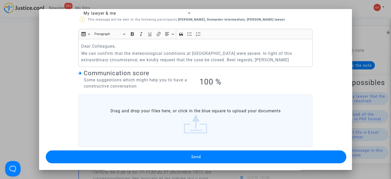
click at [222, 156] on button "Send" at bounding box center [196, 156] width 300 height 13
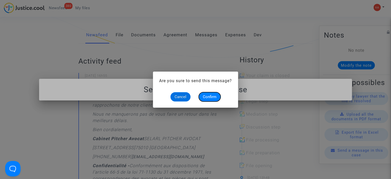
click at [207, 96] on span "Confirm" at bounding box center [210, 96] width 14 height 5
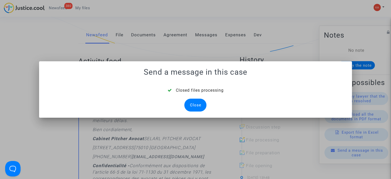
drag, startPoint x: 194, startPoint y: 100, endPoint x: 151, endPoint y: 36, distance: 77.1
click at [193, 100] on div "Close" at bounding box center [195, 104] width 22 height 13
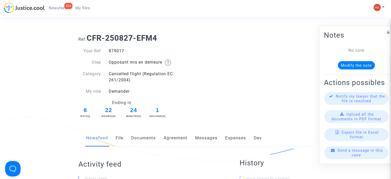
scroll to position [103, 0]
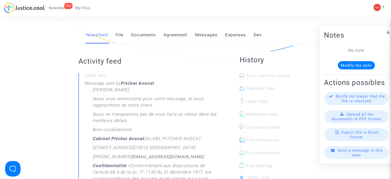
click at [55, 8] on span "Newsfeed" at bounding box center [58, 8] width 18 height 5
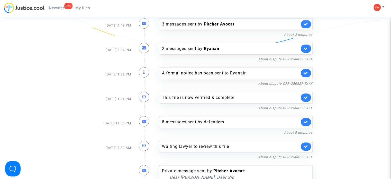
scroll to position [108, 0]
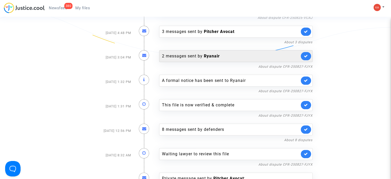
click at [200, 55] on div "2 messages sent by Ryanair" at bounding box center [230, 56] width 137 height 6
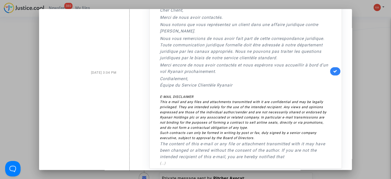
scroll to position [0, 0]
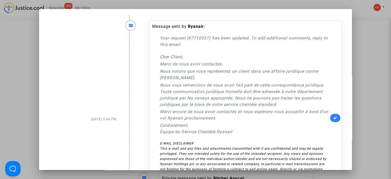
drag, startPoint x: 154, startPoint y: 35, endPoint x: 242, endPoint y: 136, distance: 134.2
click at [242, 136] on div "Message sent by Ryanair : Your request (67710337) has been updated. To add addi…" at bounding box center [240, 117] width 177 height 189
copy div "Your request (67710337) has been updated. To add additional comments, reply to …"
click at [334, 118] on icon at bounding box center [335, 118] width 4 height 4
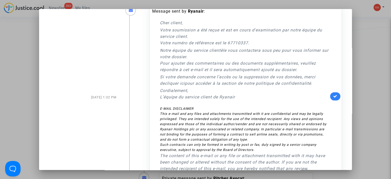
scroll to position [231, 0]
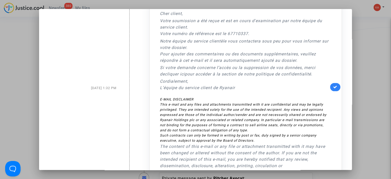
click at [337, 86] on link at bounding box center [335, 87] width 10 height 8
click at [373, 20] on div at bounding box center [195, 89] width 391 height 179
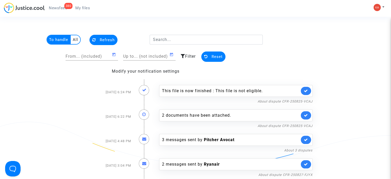
scroll to position [108, 0]
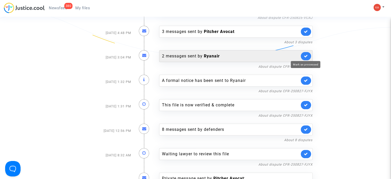
click at [306, 57] on icon at bounding box center [306, 56] width 4 height 4
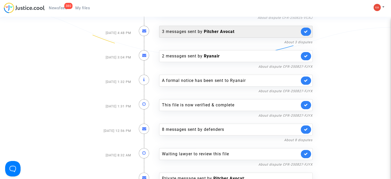
click at [197, 30] on div "3 messages sent by Pitcher Avocat" at bounding box center [230, 32] width 137 height 6
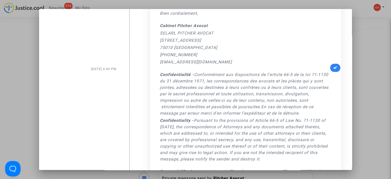
scroll to position [589, 0]
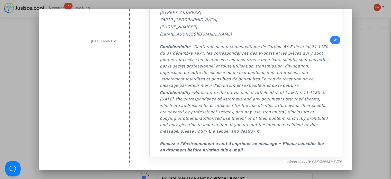
drag, startPoint x: 154, startPoint y: 34, endPoint x: 271, endPoint y: 147, distance: 163.4
copy timeline "Cher Monsieur, Nous vous remercions pour votre message, et vous prions de bien …"
click at [337, 41] on link at bounding box center [335, 40] width 10 height 8
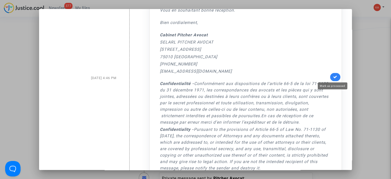
click at [333, 76] on icon at bounding box center [335, 77] width 4 height 4
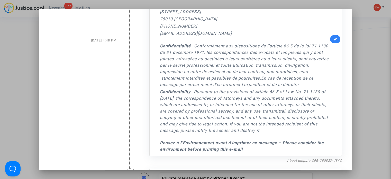
scroll to position [23, 0]
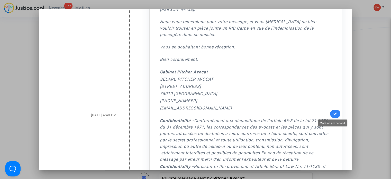
click at [332, 111] on link at bounding box center [335, 113] width 10 height 8
click at [359, 40] on div at bounding box center [195, 89] width 391 height 179
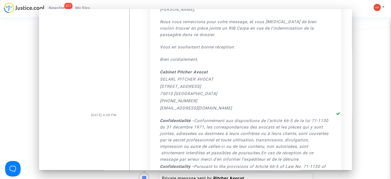
scroll to position [108, 0]
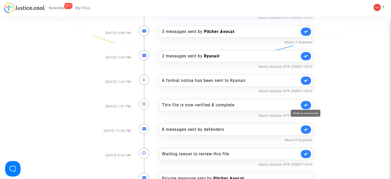
click at [304, 104] on icon at bounding box center [306, 105] width 4 height 4
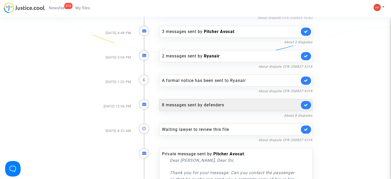
click at [221, 103] on div "8 messages sent by defenders" at bounding box center [230, 105] width 137 height 6
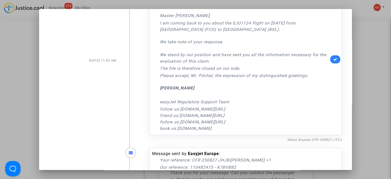
scroll to position [1215, 0]
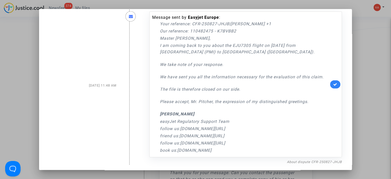
click at [366, 76] on div at bounding box center [195, 89] width 391 height 179
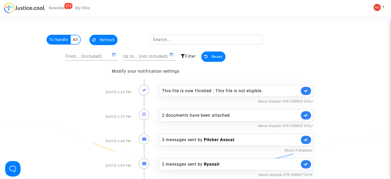
scroll to position [108, 0]
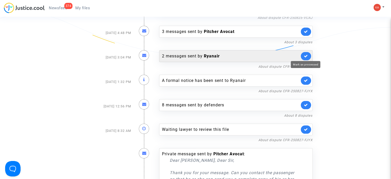
click at [305, 55] on icon at bounding box center [306, 56] width 4 height 4
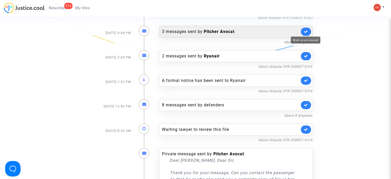
click at [307, 33] on icon at bounding box center [306, 32] width 4 height 4
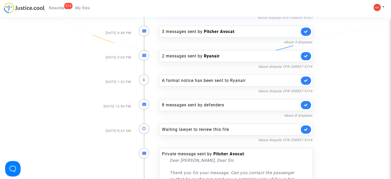
click at [308, 78] on link at bounding box center [306, 80] width 10 height 8
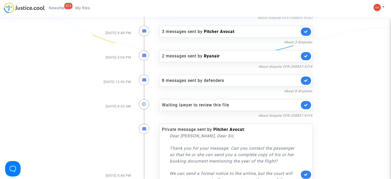
click at [309, 104] on link at bounding box center [306, 105] width 10 height 8
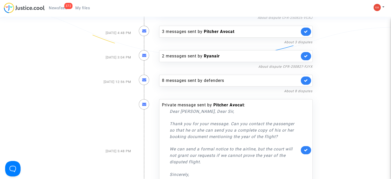
scroll to position [185, 0]
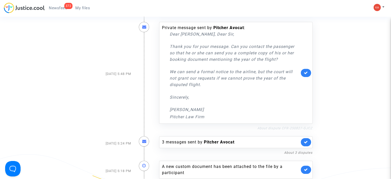
click at [279, 127] on link "About dispute CFR-250827-GJCZ" at bounding box center [284, 128] width 55 height 4
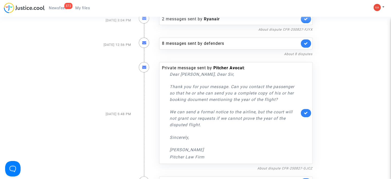
scroll to position [82, 0]
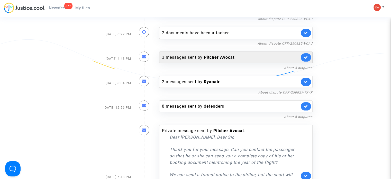
click at [198, 55] on div "3 messages sent by Pitcher Avocat" at bounding box center [230, 57] width 137 height 6
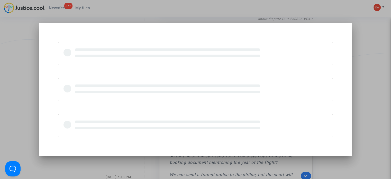
scroll to position [0, 0]
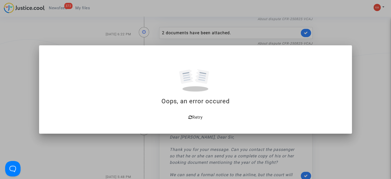
click at [194, 116] on span "Retry" at bounding box center [197, 117] width 11 height 5
click at [356, 33] on div at bounding box center [195, 89] width 391 height 179
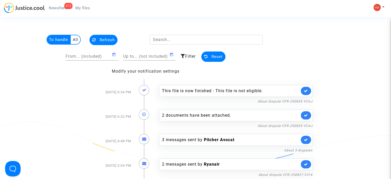
click at [111, 41] on span "Refresh" at bounding box center [107, 40] width 15 height 5
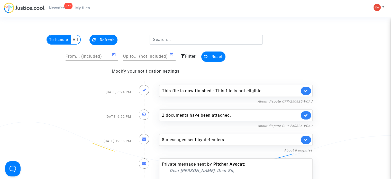
click at [58, 8] on span "Newsfeed" at bounding box center [58, 8] width 18 height 5
click at [86, 9] on span "My files" at bounding box center [82, 8] width 15 height 5
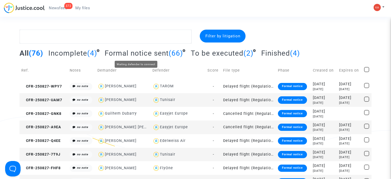
click at [154, 54] on span "Formal notice sent" at bounding box center [137, 53] width 64 height 8
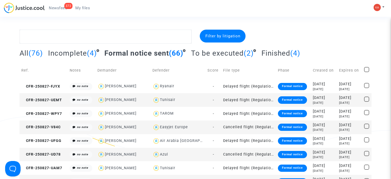
click at [58, 10] on span "Newsfeed" at bounding box center [58, 8] width 18 height 5
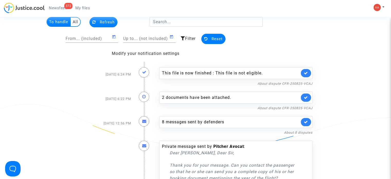
scroll to position [26, 0]
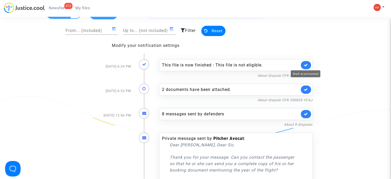
click at [305, 64] on icon at bounding box center [306, 65] width 4 height 4
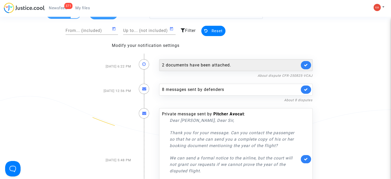
click at [303, 66] on link at bounding box center [306, 65] width 10 height 8
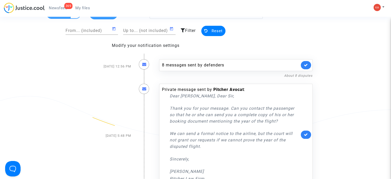
click at [303, 66] on link at bounding box center [306, 65] width 10 height 8
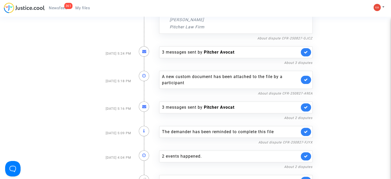
scroll to position [154, 0]
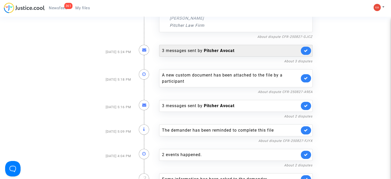
click at [305, 47] on link at bounding box center [306, 51] width 10 height 8
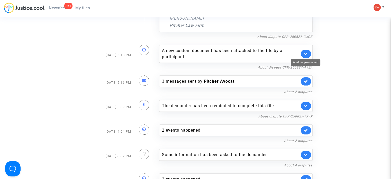
click at [307, 52] on icon at bounding box center [306, 54] width 4 height 4
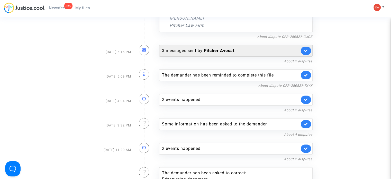
click at [307, 53] on link at bounding box center [306, 51] width 10 height 8
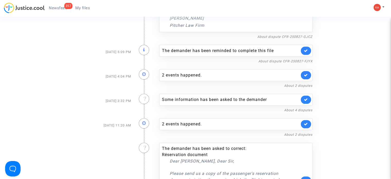
click at [307, 53] on link at bounding box center [306, 51] width 10 height 8
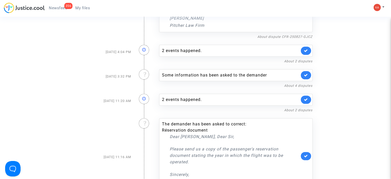
click at [307, 53] on link at bounding box center [306, 51] width 10 height 8
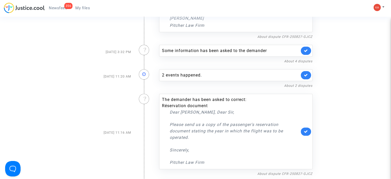
click at [307, 53] on link at bounding box center [306, 51] width 10 height 8
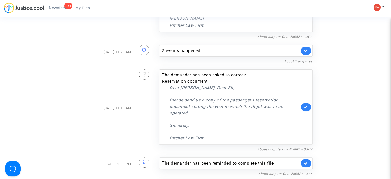
click at [307, 53] on link at bounding box center [306, 51] width 10 height 8
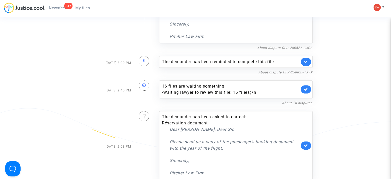
scroll to position [231, 0]
click at [304, 62] on icon at bounding box center [306, 61] width 4 height 4
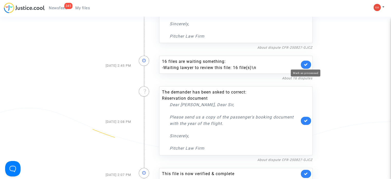
click at [304, 62] on icon at bounding box center [306, 64] width 4 height 4
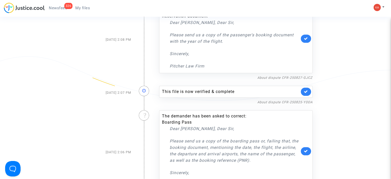
scroll to position [308, 0]
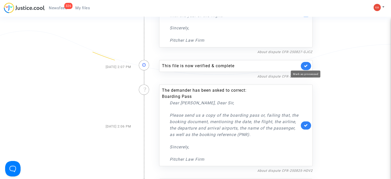
click at [307, 64] on icon at bounding box center [306, 66] width 4 height 4
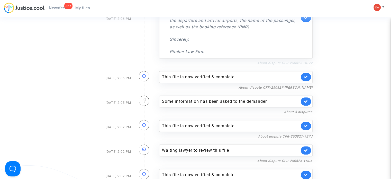
scroll to position [385, 0]
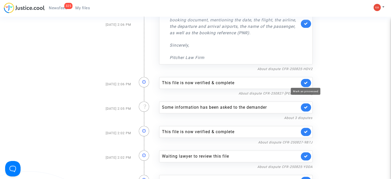
click at [304, 81] on icon at bounding box center [306, 83] width 4 height 4
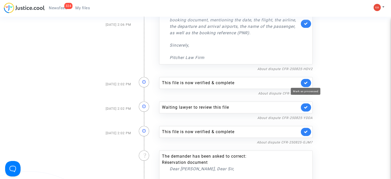
click at [304, 81] on icon at bounding box center [306, 83] width 4 height 4
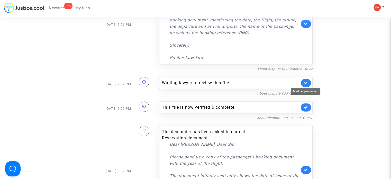
click at [304, 81] on icon at bounding box center [306, 83] width 4 height 4
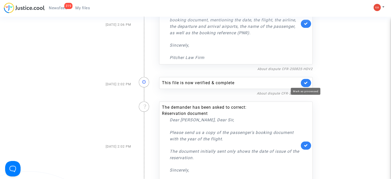
click at [304, 81] on icon at bounding box center [306, 83] width 4 height 4
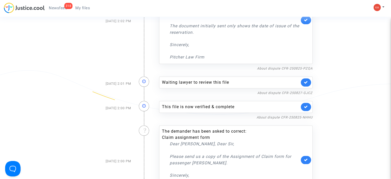
scroll to position [488, 0]
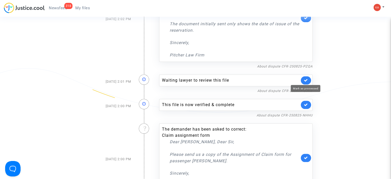
click at [305, 80] on icon at bounding box center [306, 80] width 4 height 4
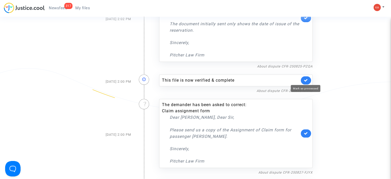
click at [305, 80] on icon at bounding box center [306, 80] width 4 height 4
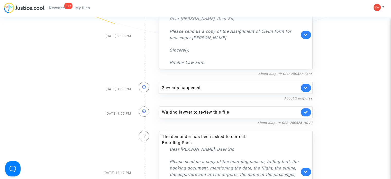
scroll to position [565, 0]
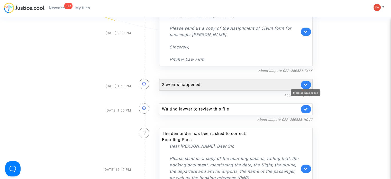
click at [305, 84] on icon at bounding box center [306, 84] width 4 height 4
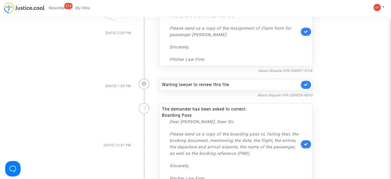
click at [303, 86] on link at bounding box center [306, 84] width 10 height 8
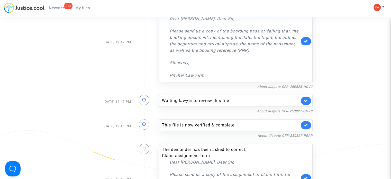
scroll to position [694, 0]
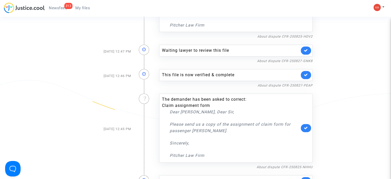
click at [305, 52] on link at bounding box center [306, 50] width 10 height 8
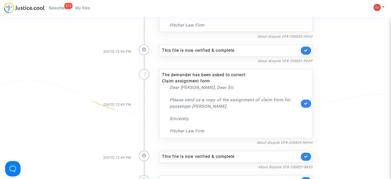
click at [305, 52] on link at bounding box center [306, 50] width 10 height 8
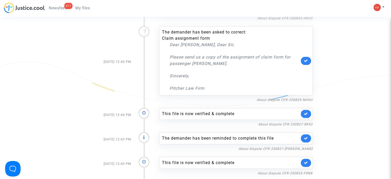
scroll to position [745, 0]
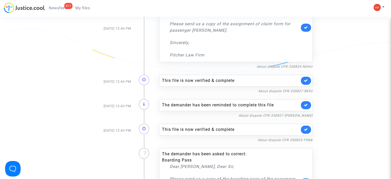
click at [303, 81] on link at bounding box center [306, 80] width 10 height 8
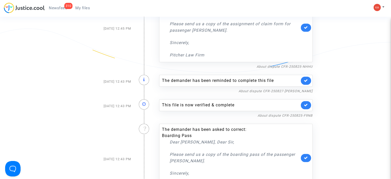
click at [303, 81] on link at bounding box center [306, 80] width 10 height 8
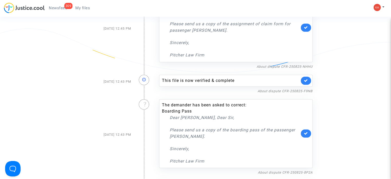
click at [303, 81] on link at bounding box center [306, 80] width 10 height 8
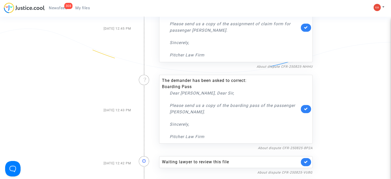
scroll to position [848, 0]
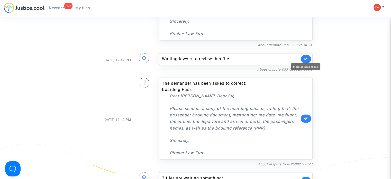
click at [305, 57] on icon at bounding box center [306, 59] width 4 height 4
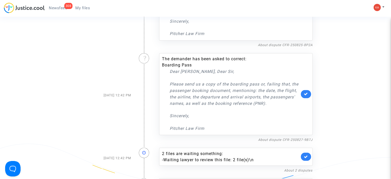
scroll to position [925, 0]
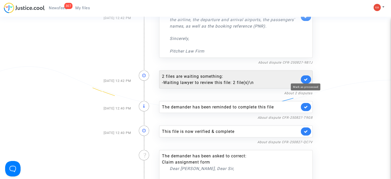
click at [304, 78] on icon at bounding box center [306, 79] width 4 height 4
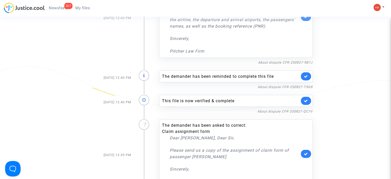
click at [304, 78] on link at bounding box center [306, 76] width 10 height 8
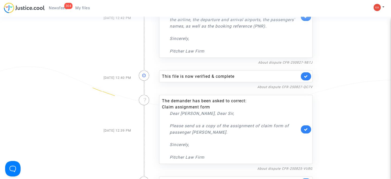
click at [304, 78] on link at bounding box center [306, 76] width 10 height 8
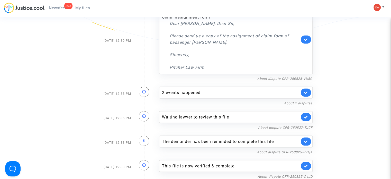
scroll to position [1002, 0]
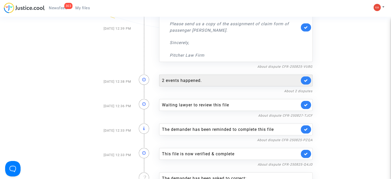
click at [309, 79] on link at bounding box center [306, 80] width 10 height 8
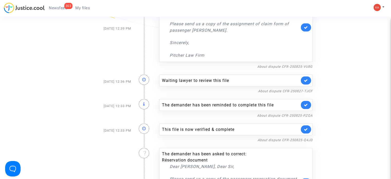
click at [309, 79] on link at bounding box center [306, 80] width 10 height 8
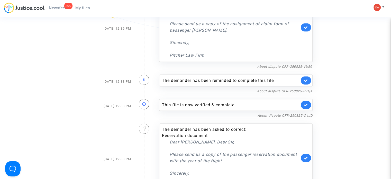
click at [309, 79] on link at bounding box center [306, 80] width 10 height 8
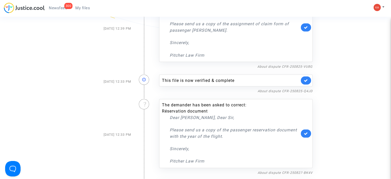
click at [309, 79] on link at bounding box center [306, 80] width 10 height 8
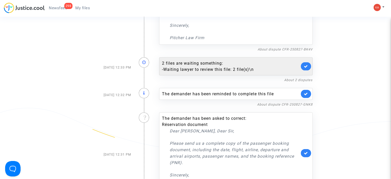
scroll to position [1079, 0]
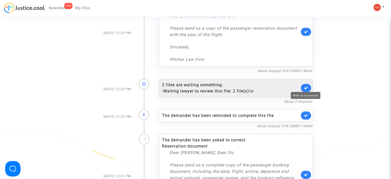
click at [305, 86] on icon at bounding box center [306, 88] width 4 height 4
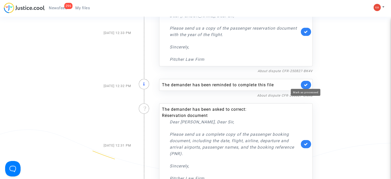
click at [307, 83] on icon at bounding box center [306, 85] width 4 height 4
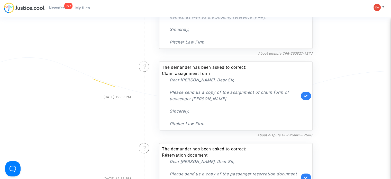
scroll to position [925, 0]
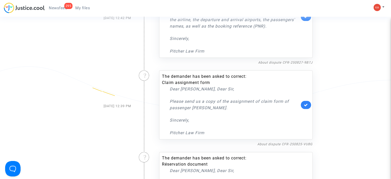
click at [60, 8] on span "Newsfeed" at bounding box center [58, 8] width 18 height 5
click at [57, 9] on span "Newsfeed" at bounding box center [58, 8] width 18 height 5
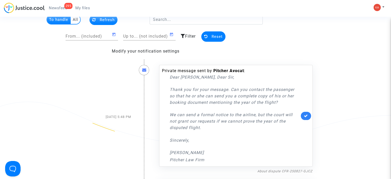
scroll to position [0, 0]
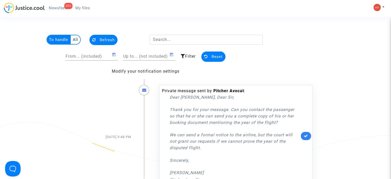
click at [213, 55] on span "Reset" at bounding box center [216, 56] width 11 height 5
click at [63, 7] on span "Newsfeed" at bounding box center [58, 8] width 18 height 5
click at [76, 39] on multi-toggle-item "All" at bounding box center [76, 39] width 10 height 9
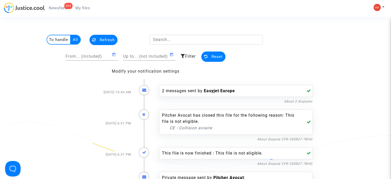
click at [60, 38] on multi-toggle-item "To handle" at bounding box center [59, 39] width 24 height 9
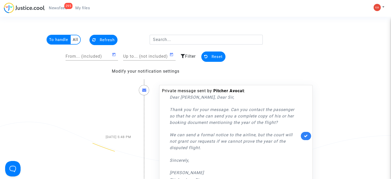
click at [84, 10] on span "My files" at bounding box center [82, 8] width 15 height 5
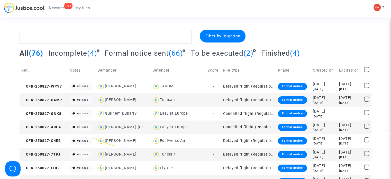
click at [54, 7] on span "Newsfeed" at bounding box center [58, 8] width 18 height 5
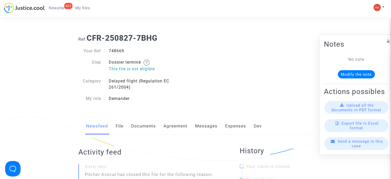
drag, startPoint x: 126, startPoint y: 50, endPoint x: 113, endPoint y: 55, distance: 13.7
click at [107, 50] on div "748669" at bounding box center [150, 51] width 91 height 6
copy div "748669"
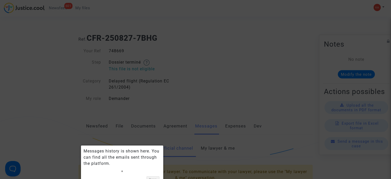
scroll to position [68, 0]
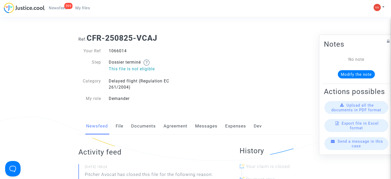
drag, startPoint x: 121, startPoint y: 51, endPoint x: 109, endPoint y: 48, distance: 12.2
click at [109, 48] on div "1066014" at bounding box center [150, 51] width 91 height 6
copy div "1066014"
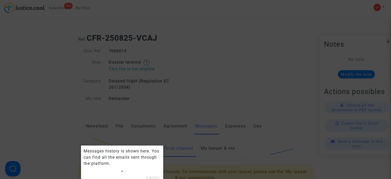
scroll to position [68, 0]
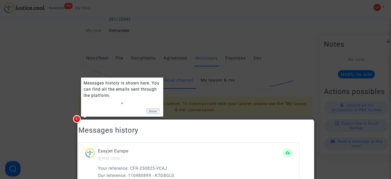
click at [153, 111] on link "Done" at bounding box center [152, 110] width 13 height 5
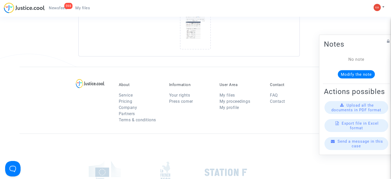
scroll to position [428, 0]
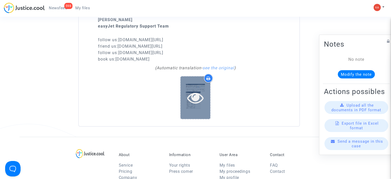
click at [199, 93] on icon at bounding box center [195, 97] width 17 height 16
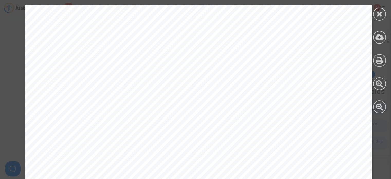
scroll to position [0, 0]
click at [376, 13] on div at bounding box center [379, 14] width 13 height 13
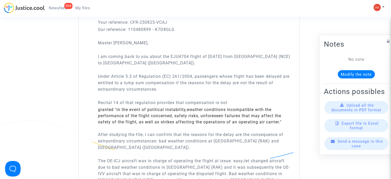
scroll to position [171, 0]
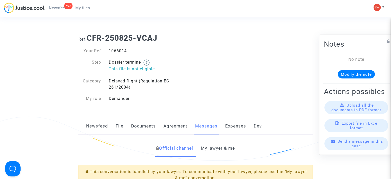
drag, startPoint x: 136, startPoint y: 49, endPoint x: 107, endPoint y: 49, distance: 29.0
click at [107, 49] on div "1066014" at bounding box center [150, 51] width 91 height 6
copy div "1066014"
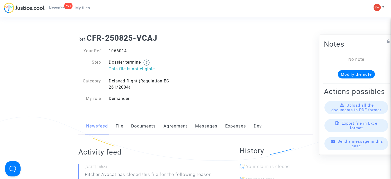
click at [106, 50] on div "1066014" at bounding box center [150, 51] width 91 height 6
copy div "1066014"
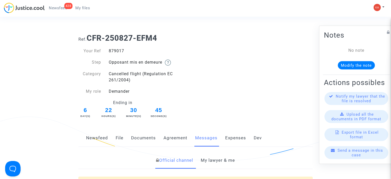
drag, startPoint x: 0, startPoint y: 0, endPoint x: 109, endPoint y: 53, distance: 121.2
click at [109, 53] on div "879017" at bounding box center [150, 51] width 91 height 6
copy div "879017"
drag, startPoint x: 167, startPoint y: 38, endPoint x: 89, endPoint y: 37, distance: 78.4
click at [89, 37] on h1 "Ref. CFR-250827-EFM4" at bounding box center [195, 37] width 234 height 9
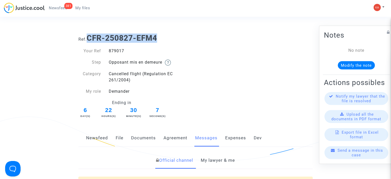
copy b "CFR-250827-EFM4"
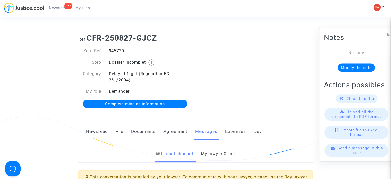
drag, startPoint x: 139, startPoint y: 54, endPoint x: 107, endPoint y: 51, distance: 31.8
click at [105, 51] on div "Your Ref 945720 Step Dossier incomplet Category Delayed flight (Regulation EC 2…" at bounding box center [134, 71] width 113 height 47
click at [127, 49] on div "945720" at bounding box center [150, 51] width 91 height 6
drag, startPoint x: 126, startPoint y: 50, endPoint x: 109, endPoint y: 49, distance: 16.7
click at [109, 49] on div "945720" at bounding box center [150, 51] width 91 height 6
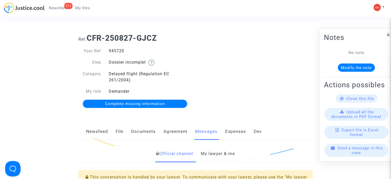
copy div "945720"
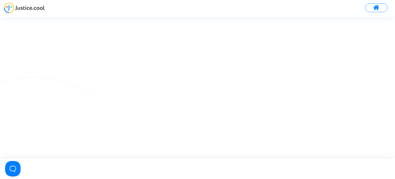
click at [378, 11] on span at bounding box center [376, 7] width 6 height 7
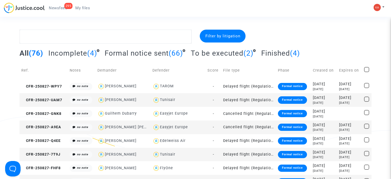
click at [61, 5] on link "295 Newsfeed" at bounding box center [58, 8] width 26 height 8
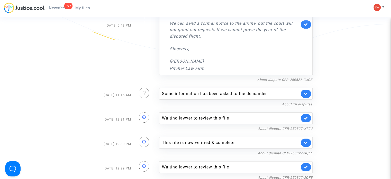
scroll to position [154, 0]
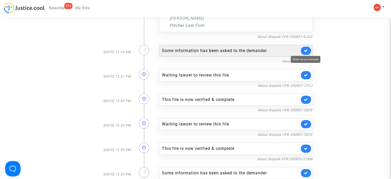
click at [304, 49] on icon at bounding box center [306, 51] width 4 height 4
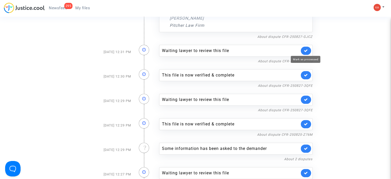
click at [304, 49] on icon at bounding box center [306, 51] width 4 height 4
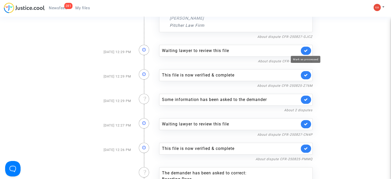
click at [304, 49] on icon at bounding box center [306, 51] width 4 height 4
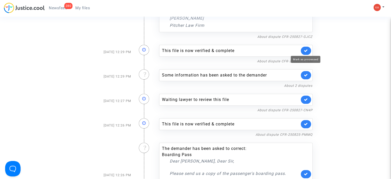
click at [304, 49] on icon at bounding box center [306, 51] width 4 height 4
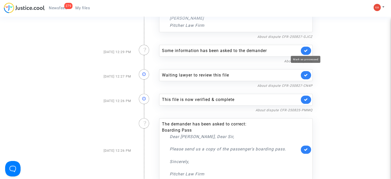
click at [304, 49] on icon at bounding box center [306, 51] width 4 height 4
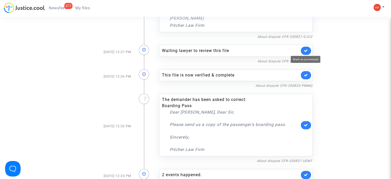
click at [304, 49] on icon at bounding box center [306, 51] width 4 height 4
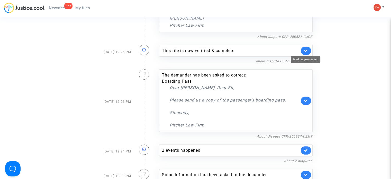
click at [304, 49] on icon at bounding box center [306, 51] width 4 height 4
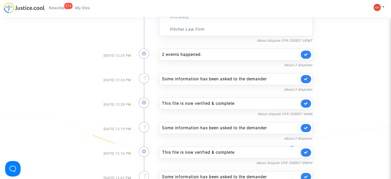
scroll to position [257, 0]
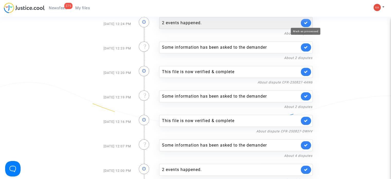
click at [307, 22] on icon at bounding box center [306, 23] width 4 height 4
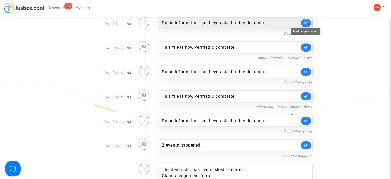
click at [306, 23] on icon at bounding box center [306, 23] width 4 height 4
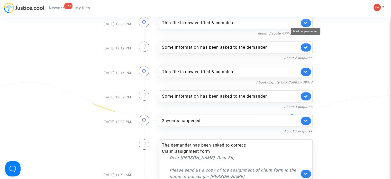
click at [306, 23] on icon at bounding box center [306, 23] width 4 height 4
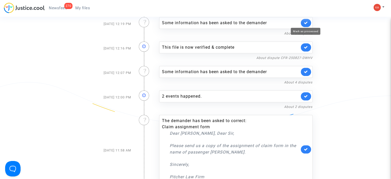
click at [306, 23] on icon at bounding box center [306, 23] width 4 height 4
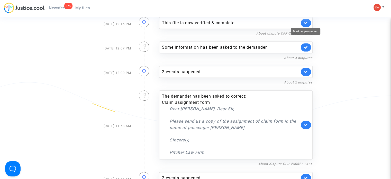
click at [306, 23] on icon at bounding box center [306, 23] width 4 height 4
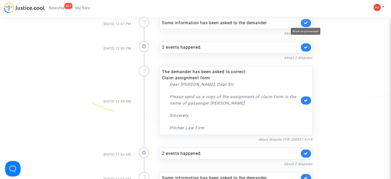
click at [306, 23] on icon at bounding box center [306, 23] width 4 height 4
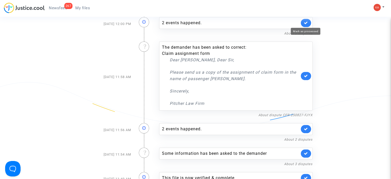
click at [306, 23] on icon at bounding box center [306, 23] width 4 height 4
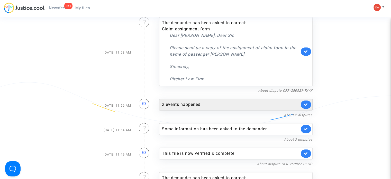
click at [309, 102] on link at bounding box center [306, 104] width 10 height 8
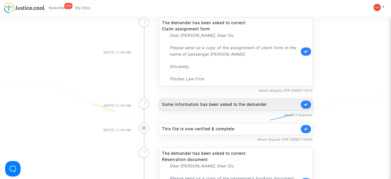
click at [308, 103] on link at bounding box center [306, 104] width 10 height 8
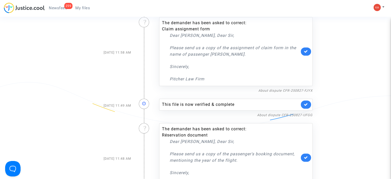
click at [308, 103] on link at bounding box center [306, 104] width 10 height 8
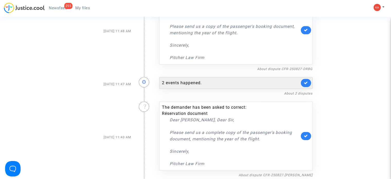
click at [307, 84] on link at bounding box center [306, 83] width 10 height 8
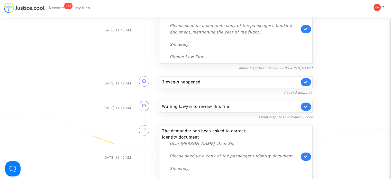
scroll to position [462, 0]
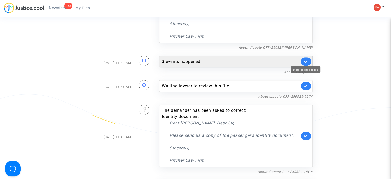
click at [307, 61] on icon at bounding box center [306, 61] width 4 height 4
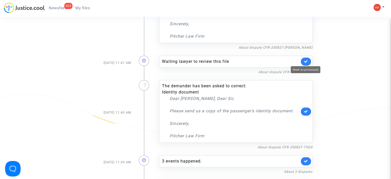
click at [307, 61] on icon at bounding box center [306, 61] width 4 height 4
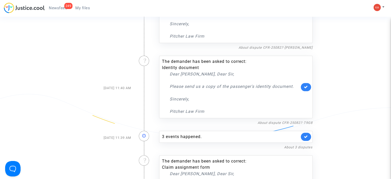
scroll to position [540, 0]
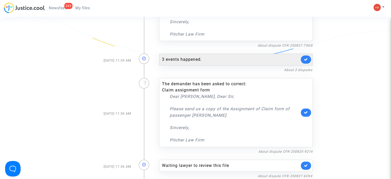
click at [308, 56] on link at bounding box center [306, 59] width 10 height 8
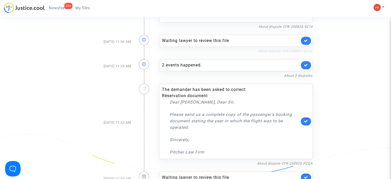
scroll to position [642, 0]
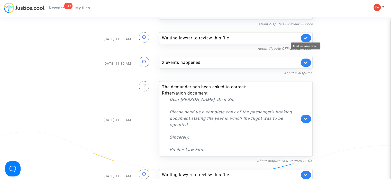
click at [308, 38] on icon at bounding box center [306, 38] width 4 height 4
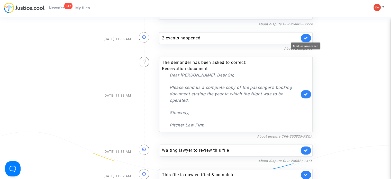
click at [308, 38] on icon at bounding box center [306, 38] width 4 height 4
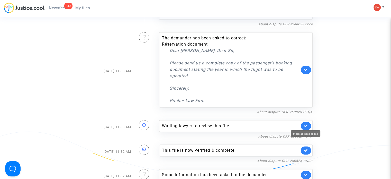
click at [305, 126] on icon at bounding box center [306, 126] width 4 height 4
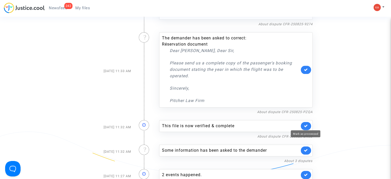
click at [305, 126] on icon at bounding box center [306, 126] width 4 height 4
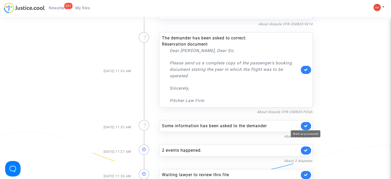
click at [305, 126] on icon at bounding box center [306, 126] width 4 height 4
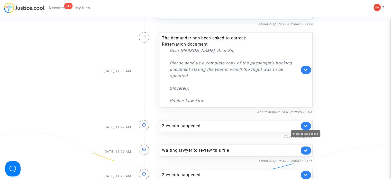
click at [305, 126] on icon at bounding box center [306, 126] width 4 height 4
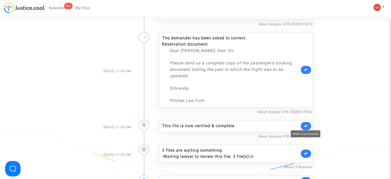
click at [305, 126] on icon at bounding box center [306, 126] width 4 height 4
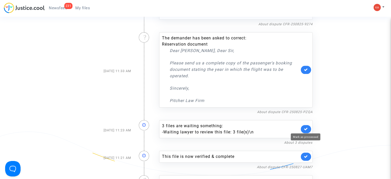
click at [305, 127] on icon at bounding box center [306, 129] width 4 height 4
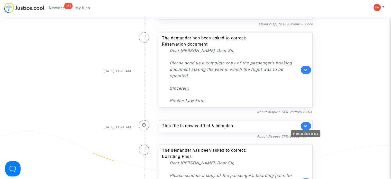
click at [305, 126] on icon at bounding box center [306, 126] width 4 height 4
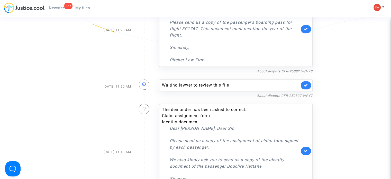
click at [304, 83] on icon at bounding box center [306, 85] width 4 height 4
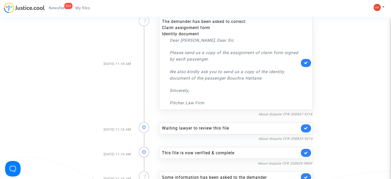
scroll to position [899, 0]
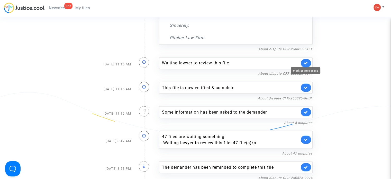
click at [306, 61] on icon at bounding box center [306, 63] width 4 height 4
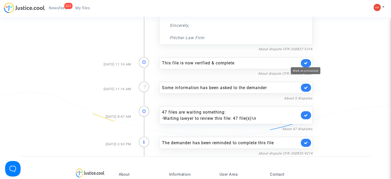
click at [306, 61] on icon at bounding box center [306, 63] width 4 height 4
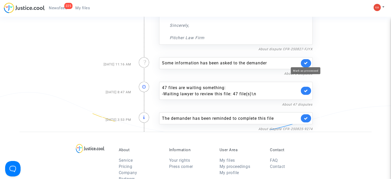
click at [306, 61] on icon at bounding box center [306, 63] width 4 height 4
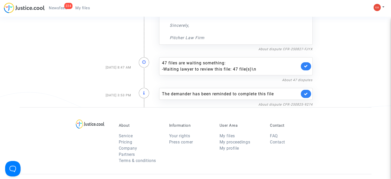
click at [306, 60] on div "47 files are waiting something: - Waiting lawyer to review this file: 47 file(s…" at bounding box center [235, 66] width 153 height 18
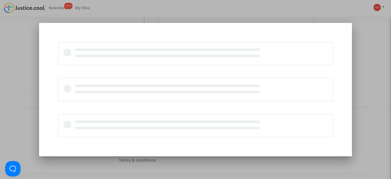
scroll to position [0, 0]
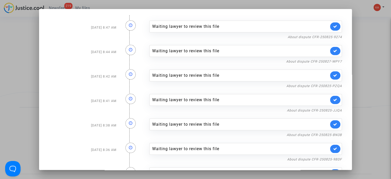
click at [336, 27] on link at bounding box center [335, 26] width 10 height 8
click at [335, 50] on icon at bounding box center [335, 51] width 4 height 4
click at [332, 71] on div "Waiting lawyer to review this file" at bounding box center [245, 75] width 192 height 12
click at [333, 76] on icon at bounding box center [335, 75] width 4 height 4
click at [330, 100] on link at bounding box center [335, 100] width 10 height 8
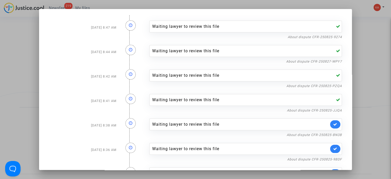
click at [335, 121] on link at bounding box center [335, 124] width 10 height 8
click at [334, 148] on icon at bounding box center [335, 148] width 4 height 4
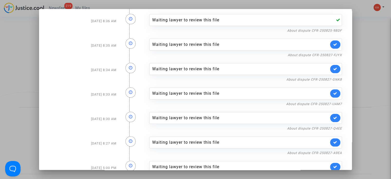
scroll to position [103, 0]
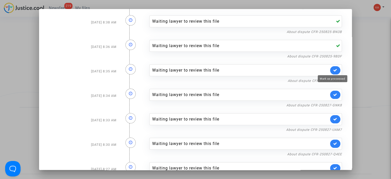
click at [334, 65] on div "Waiting lawyer to review this file" at bounding box center [245, 70] width 192 height 12
click at [333, 70] on icon at bounding box center [335, 70] width 4 height 4
click at [333, 92] on icon at bounding box center [335, 94] width 4 height 4
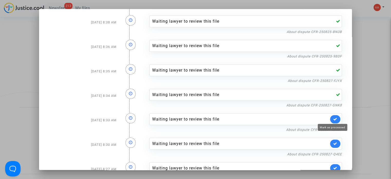
click at [333, 118] on icon at bounding box center [335, 119] width 4 height 4
click at [332, 140] on link at bounding box center [335, 143] width 10 height 8
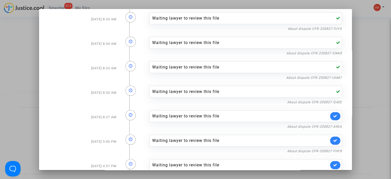
scroll to position [154, 0]
click at [334, 113] on link at bounding box center [335, 116] width 10 height 8
click at [337, 140] on link at bounding box center [335, 141] width 10 height 8
click at [331, 161] on link at bounding box center [335, 165] width 10 height 8
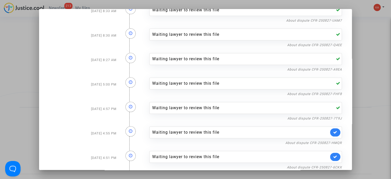
scroll to position [283, 0]
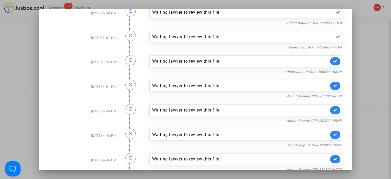
click at [336, 61] on link at bounding box center [335, 61] width 10 height 8
click at [334, 84] on icon at bounding box center [335, 86] width 4 height 4
click at [333, 108] on icon at bounding box center [335, 110] width 4 height 4
click at [330, 131] on link at bounding box center [335, 134] width 10 height 8
click at [335, 156] on link at bounding box center [335, 159] width 10 height 8
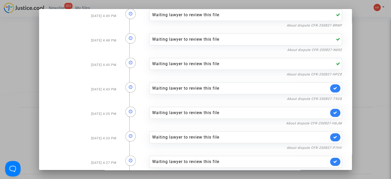
scroll to position [411, 0]
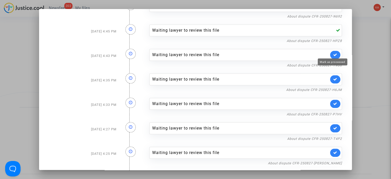
click at [335, 53] on icon at bounding box center [335, 55] width 4 height 4
click at [334, 77] on icon at bounding box center [335, 79] width 4 height 4
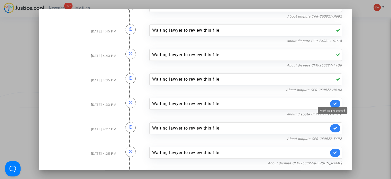
click at [333, 101] on icon at bounding box center [335, 103] width 4 height 4
click at [333, 127] on icon at bounding box center [335, 128] width 4 height 4
click at [336, 150] on link at bounding box center [335, 152] width 10 height 8
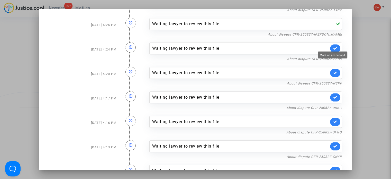
click at [334, 47] on icon at bounding box center [335, 48] width 4 height 4
click at [333, 72] on icon at bounding box center [335, 73] width 4 height 4
click at [335, 96] on link at bounding box center [335, 97] width 10 height 8
click at [330, 118] on link at bounding box center [335, 121] width 10 height 8
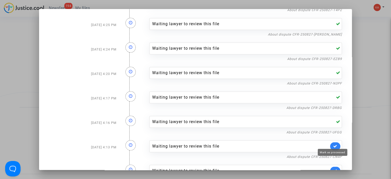
click at [334, 144] on icon at bounding box center [335, 146] width 4 height 4
click at [333, 168] on icon at bounding box center [335, 170] width 4 height 4
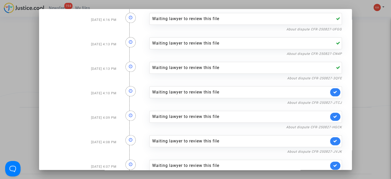
click at [336, 88] on link at bounding box center [335, 92] width 10 height 8
click at [333, 114] on icon at bounding box center [335, 116] width 4 height 4
click at [334, 139] on icon at bounding box center [335, 141] width 4 height 4
click at [330, 162] on link at bounding box center [335, 165] width 10 height 8
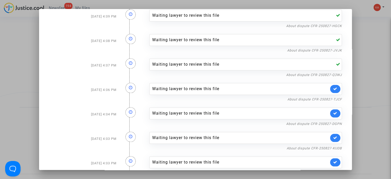
scroll to position [745, 0]
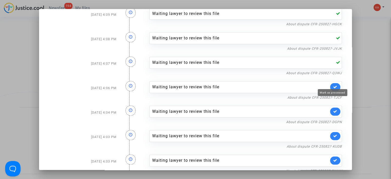
drag, startPoint x: 333, startPoint y: 83, endPoint x: 335, endPoint y: 97, distance: 14.3
click at [333, 85] on icon at bounding box center [335, 87] width 4 height 4
drag, startPoint x: 335, startPoint y: 106, endPoint x: 335, endPoint y: 118, distance: 12.3
click at [335, 107] on link at bounding box center [335, 111] width 10 height 8
drag, startPoint x: 333, startPoint y: 132, endPoint x: 331, endPoint y: 154, distance: 22.5
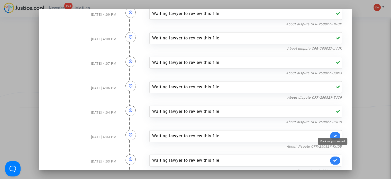
click at [333, 134] on icon at bounding box center [335, 136] width 4 height 4
click at [330, 158] on link at bounding box center [335, 160] width 10 height 8
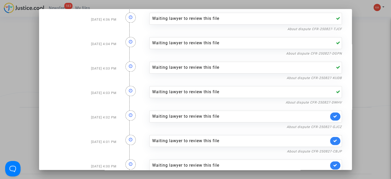
scroll to position [874, 0]
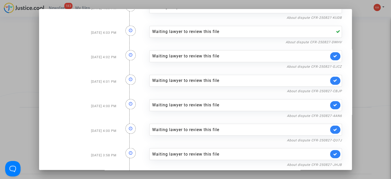
click at [334, 54] on icon at bounding box center [335, 56] width 4 height 4
click at [333, 78] on icon at bounding box center [335, 80] width 4 height 4
click at [333, 103] on icon at bounding box center [335, 105] width 4 height 4
click at [336, 126] on link at bounding box center [335, 129] width 10 height 8
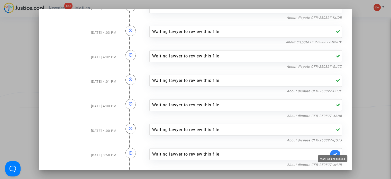
click at [334, 152] on icon at bounding box center [335, 154] width 4 height 4
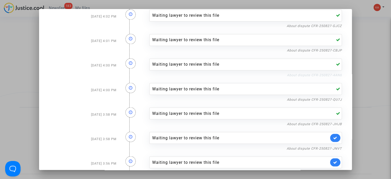
scroll to position [976, 0]
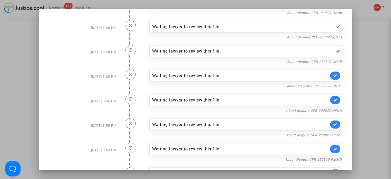
drag, startPoint x: 331, startPoint y: 65, endPoint x: 330, endPoint y: 68, distance: 2.9
click at [331, 69] on div "Waiting lawyer to review this file" at bounding box center [245, 75] width 192 height 12
click at [330, 71] on link at bounding box center [335, 75] width 10 height 8
click at [335, 96] on link at bounding box center [335, 100] width 10 height 8
click at [333, 122] on link at bounding box center [335, 124] width 10 height 8
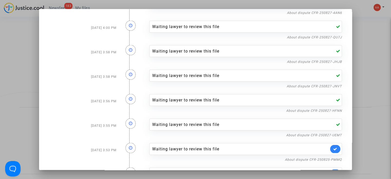
click at [330, 146] on link at bounding box center [335, 148] width 10 height 8
click at [332, 169] on link at bounding box center [335, 173] width 10 height 8
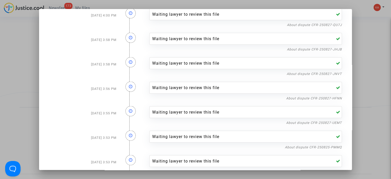
scroll to position [994, 0]
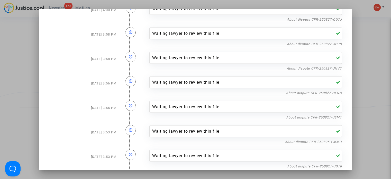
click at [336, 153] on icon at bounding box center [338, 155] width 4 height 4
click at [333, 132] on div "Waiting lawyer to review this file About dispute CFR-250825-PMMQ" at bounding box center [245, 132] width 200 height 24
click at [374, 101] on div at bounding box center [195, 89] width 391 height 179
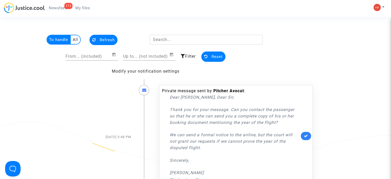
scroll to position [899, 0]
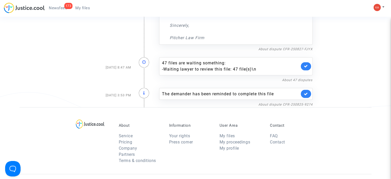
click at [310, 89] on link at bounding box center [306, 93] width 10 height 8
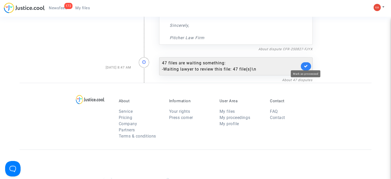
click at [303, 65] on link at bounding box center [306, 66] width 10 height 8
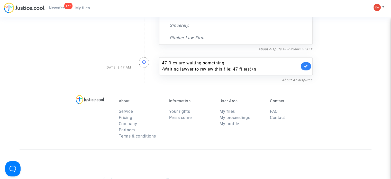
scroll to position [822, 0]
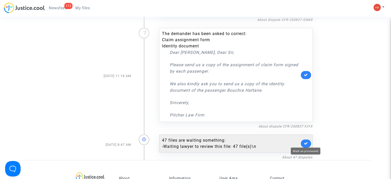
click at [304, 141] on icon at bounding box center [306, 143] width 4 height 4
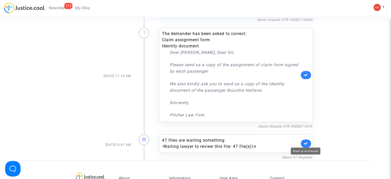
click at [304, 141] on icon at bounding box center [306, 143] width 4 height 4
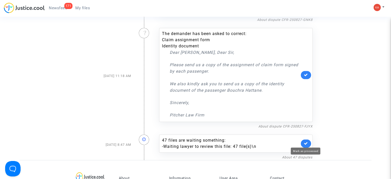
click at [304, 141] on icon at bounding box center [306, 143] width 4 height 4
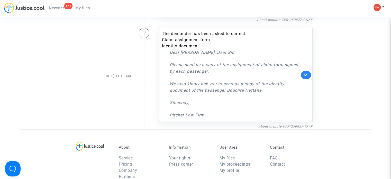
click at [304, 140] on div "About Service Pricing Company Partners Terms & conditions Information Your righ…" at bounding box center [196, 162] width 352 height 67
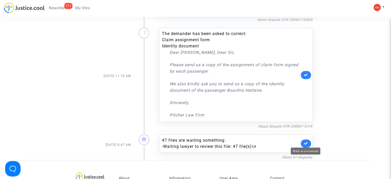
click at [304, 141] on icon at bounding box center [306, 143] width 4 height 4
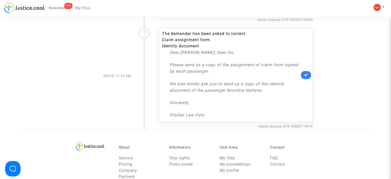
click at [304, 140] on div "About Service Pricing Company Partners Terms & conditions Information Your righ…" at bounding box center [196, 162] width 352 height 67
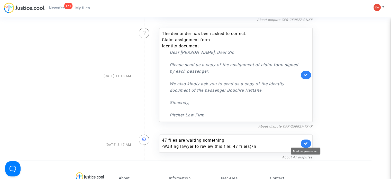
click at [304, 141] on icon at bounding box center [306, 143] width 4 height 4
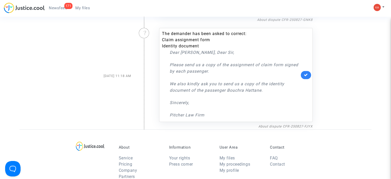
click at [304, 140] on div "About Service Pricing Company Partners Terms & conditions Information Your righ…" at bounding box center [196, 162] width 352 height 67
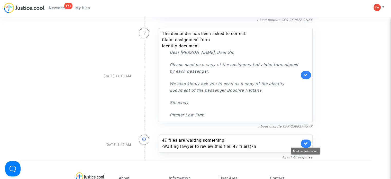
click at [304, 141] on icon at bounding box center [306, 143] width 4 height 4
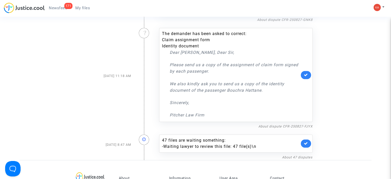
click at [53, 6] on span "Newsfeed" at bounding box center [58, 8] width 18 height 5
click at [57, 7] on span "Newsfeed" at bounding box center [58, 8] width 18 height 5
click at [376, 6] on img at bounding box center [376, 7] width 7 height 7
click at [359, 16] on link "My profile" at bounding box center [364, 18] width 41 height 8
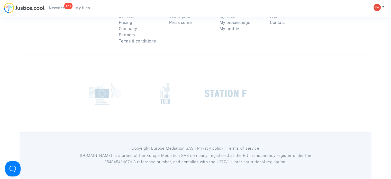
scroll to position [205, 0]
click at [88, 6] on span "My files" at bounding box center [82, 8] width 15 height 5
click at [84, 8] on span "My files" at bounding box center [82, 8] width 15 height 5
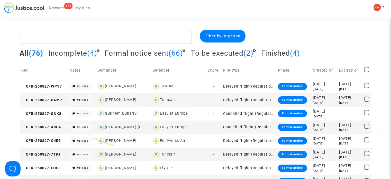
click at [239, 52] on span "To be executed" at bounding box center [217, 53] width 53 height 8
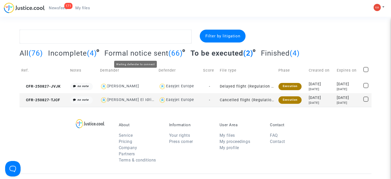
click at [140, 54] on span "Formal notice sent" at bounding box center [136, 53] width 64 height 8
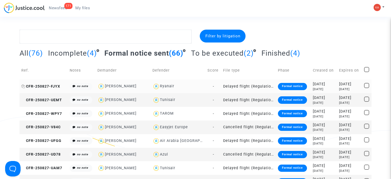
click at [51, 87] on span "CFR-250827-FJYX" at bounding box center [40, 86] width 39 height 4
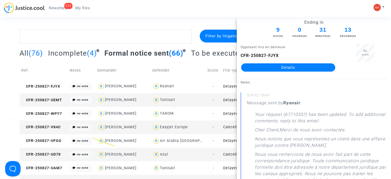
drag, startPoint x: 177, startPoint y: 18, endPoint x: 147, endPoint y: 7, distance: 32.4
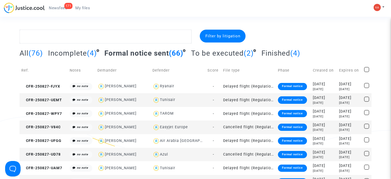
click at [63, 7] on span "Newsfeed" at bounding box center [58, 8] width 18 height 5
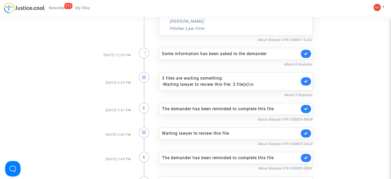
scroll to position [154, 0]
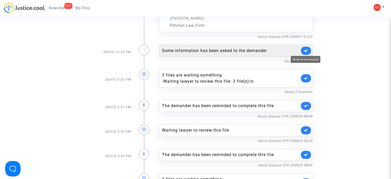
click at [305, 51] on icon at bounding box center [306, 51] width 4 height 4
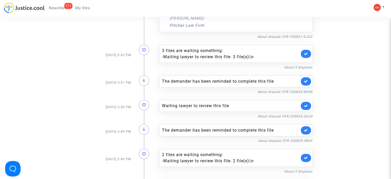
click at [305, 51] on link at bounding box center [306, 54] width 10 height 8
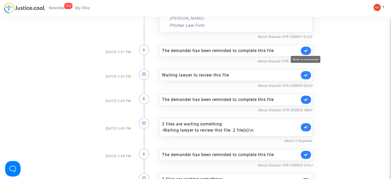
click at [305, 51] on icon at bounding box center [306, 51] width 4 height 4
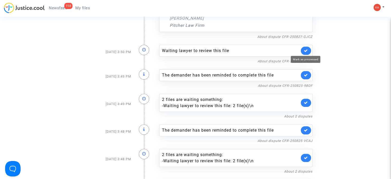
click at [305, 51] on icon at bounding box center [306, 51] width 4 height 4
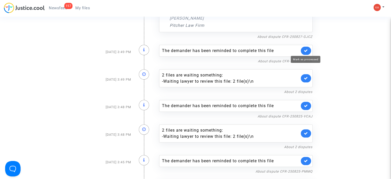
click at [305, 51] on icon at bounding box center [306, 51] width 4 height 4
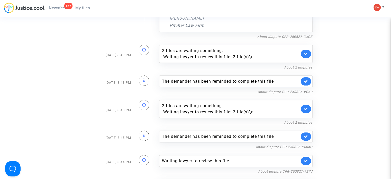
click at [305, 51] on link at bounding box center [306, 54] width 10 height 8
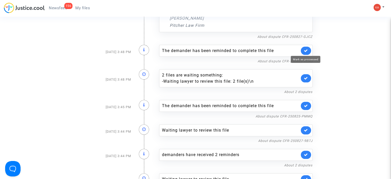
click at [305, 51] on icon at bounding box center [306, 51] width 4 height 4
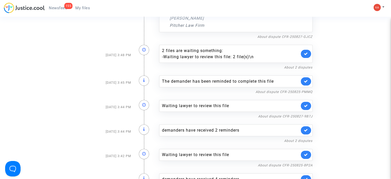
click at [305, 51] on link at bounding box center [306, 54] width 10 height 8
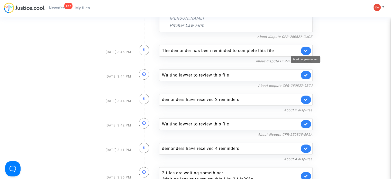
click at [305, 51] on icon at bounding box center [306, 51] width 4 height 4
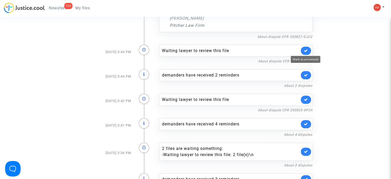
click at [305, 51] on icon at bounding box center [306, 51] width 4 height 4
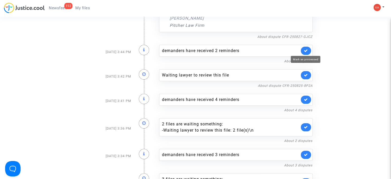
click at [305, 51] on icon at bounding box center [306, 51] width 4 height 4
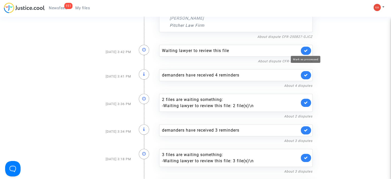
click at [305, 51] on icon at bounding box center [306, 51] width 4 height 4
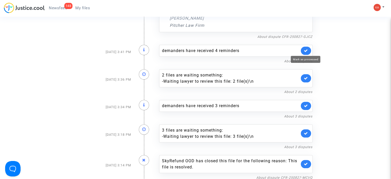
click at [305, 51] on icon at bounding box center [306, 51] width 4 height 4
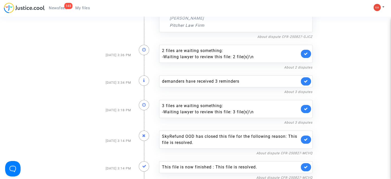
click at [305, 51] on link at bounding box center [306, 54] width 10 height 8
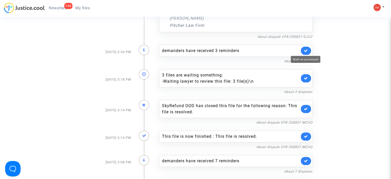
click at [305, 51] on icon at bounding box center [306, 51] width 4 height 4
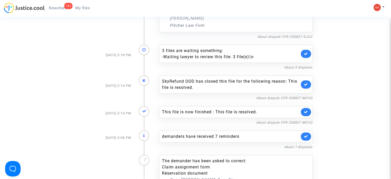
click at [305, 51] on link at bounding box center [306, 54] width 10 height 8
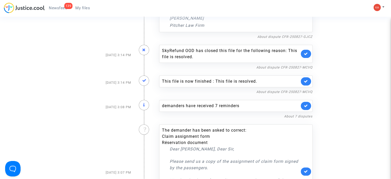
click at [305, 51] on link at bounding box center [306, 54] width 10 height 8
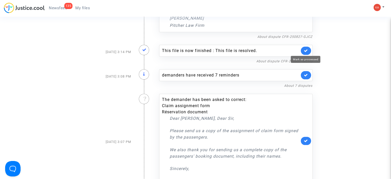
click at [305, 51] on icon at bounding box center [306, 51] width 4 height 4
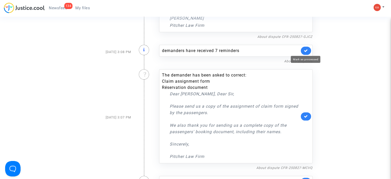
click at [305, 51] on icon at bounding box center [306, 51] width 4 height 4
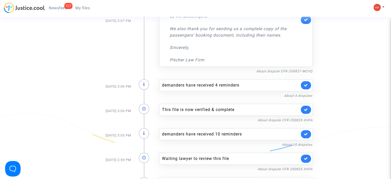
scroll to position [257, 0]
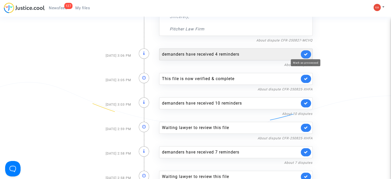
click at [304, 53] on icon at bounding box center [306, 54] width 4 height 4
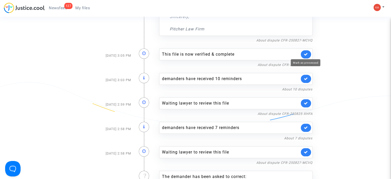
click at [304, 53] on icon at bounding box center [306, 54] width 4 height 4
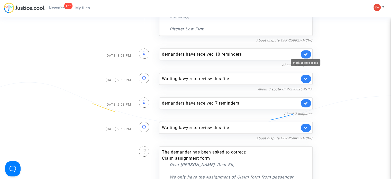
click at [304, 53] on icon at bounding box center [306, 54] width 4 height 4
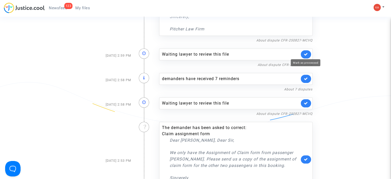
click at [304, 53] on icon at bounding box center [306, 54] width 4 height 4
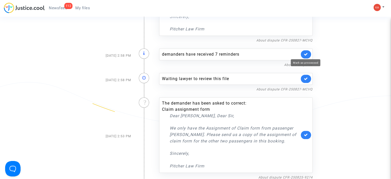
click at [304, 53] on icon at bounding box center [306, 54] width 4 height 4
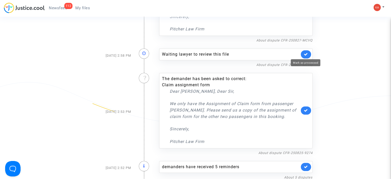
click at [304, 53] on icon at bounding box center [306, 54] width 4 height 4
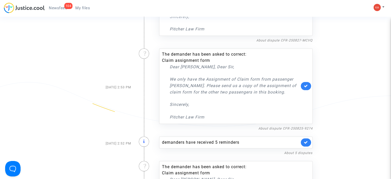
scroll to position [283, 0]
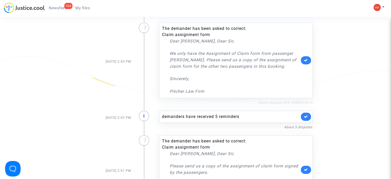
click at [294, 100] on link "About dispute CFR-250825-9274" at bounding box center [285, 102] width 54 height 4
click at [306, 58] on icon at bounding box center [306, 60] width 4 height 4
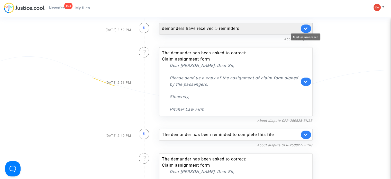
click at [307, 27] on icon at bounding box center [306, 28] width 4 height 4
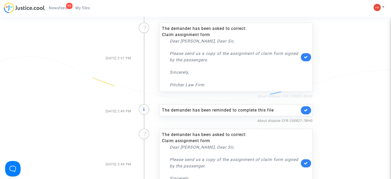
click at [292, 94] on link "About dispute CFR-250825-BN3B" at bounding box center [284, 96] width 55 height 4
click at [66, 6] on span "Newsfeed" at bounding box center [58, 8] width 18 height 5
click at [286, 94] on link "About dispute CFR-250825-BN3B" at bounding box center [284, 96] width 55 height 4
click at [304, 55] on icon at bounding box center [306, 57] width 4 height 4
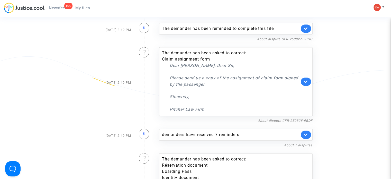
click at [303, 79] on link at bounding box center [306, 81] width 10 height 8
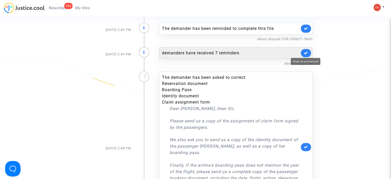
click at [307, 53] on icon at bounding box center [306, 53] width 4 height 4
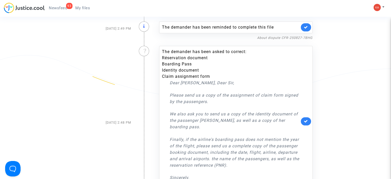
scroll to position [334, 0]
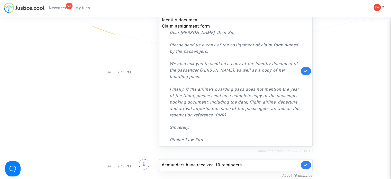
click at [280, 152] on link "About dispute CFR-250825-VCAJ" at bounding box center [284, 151] width 55 height 4
click at [304, 69] on icon at bounding box center [306, 71] width 4 height 4
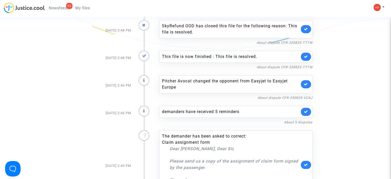
scroll to position [308, 0]
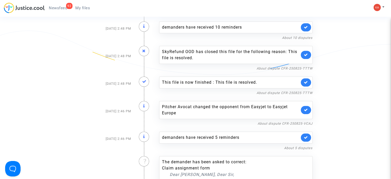
click at [304, 57] on link at bounding box center [306, 55] width 10 height 8
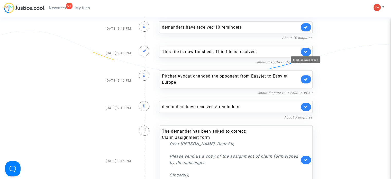
click at [307, 50] on icon at bounding box center [306, 52] width 4 height 4
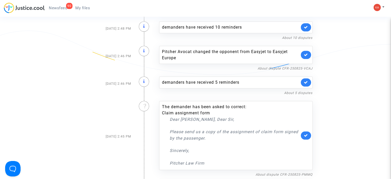
click at [310, 56] on link at bounding box center [306, 55] width 10 height 8
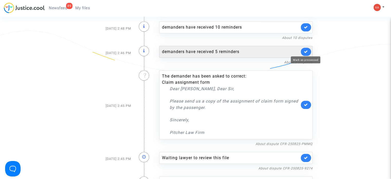
click at [304, 51] on icon at bounding box center [306, 52] width 4 height 4
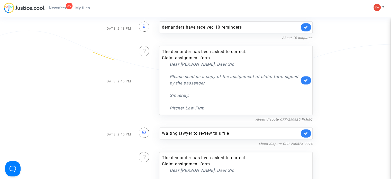
click at [308, 79] on link at bounding box center [306, 80] width 10 height 8
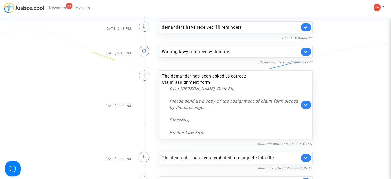
click at [309, 102] on link at bounding box center [306, 104] width 10 height 8
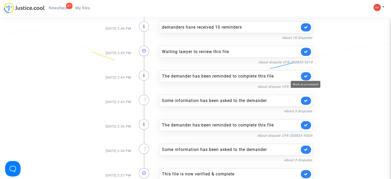
click at [306, 76] on icon at bounding box center [306, 76] width 4 height 4
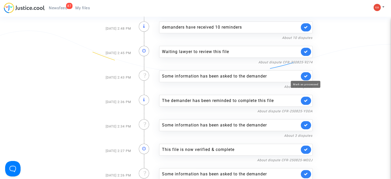
click at [306, 76] on icon at bounding box center [306, 76] width 4 height 4
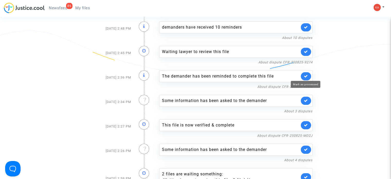
click at [306, 76] on icon at bounding box center [306, 76] width 4 height 4
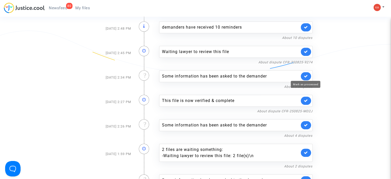
click at [306, 76] on icon at bounding box center [306, 76] width 4 height 4
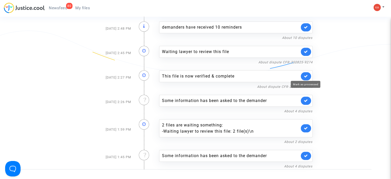
click at [306, 76] on icon at bounding box center [306, 76] width 4 height 4
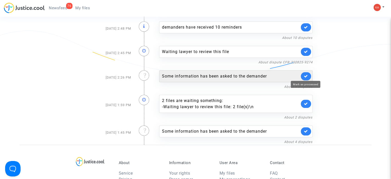
click at [306, 76] on icon at bounding box center [306, 76] width 4 height 4
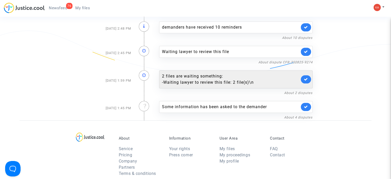
click at [306, 76] on link at bounding box center [306, 79] width 10 height 8
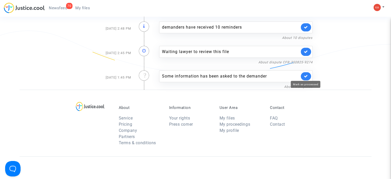
click at [306, 76] on icon at bounding box center [306, 76] width 4 height 4
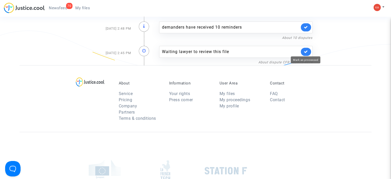
click at [305, 52] on icon at bounding box center [306, 52] width 4 height 4
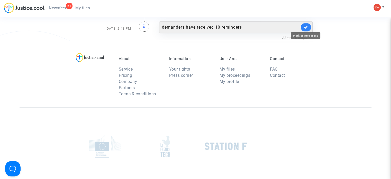
click at [305, 28] on icon at bounding box center [306, 27] width 4 height 4
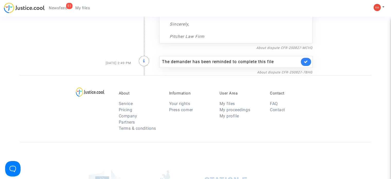
scroll to position [231, 0]
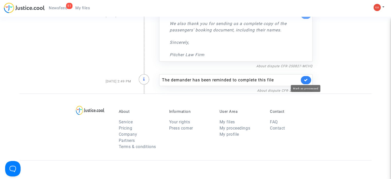
click at [305, 78] on icon at bounding box center [306, 80] width 4 height 4
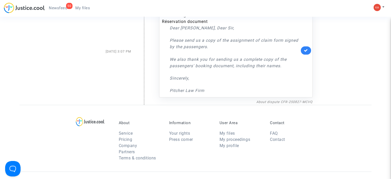
scroll to position [154, 0]
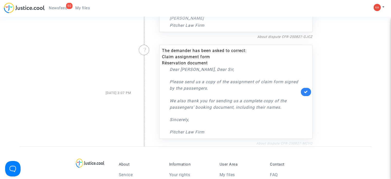
click at [291, 141] on link "About dispute CFR-250827-MCVQ" at bounding box center [284, 143] width 56 height 4
click at [305, 91] on icon at bounding box center [306, 92] width 4 height 4
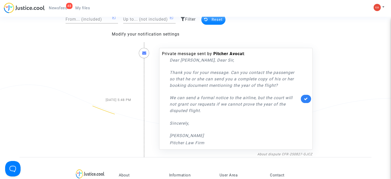
scroll to position [26, 0]
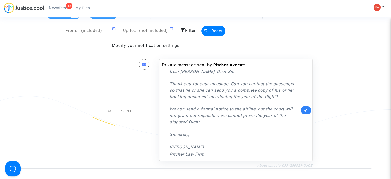
click at [277, 166] on link "About dispute CFR-250827-GJCZ" at bounding box center [284, 165] width 55 height 4
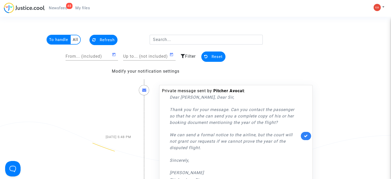
click at [80, 7] on span "My files" at bounding box center [82, 8] width 15 height 5
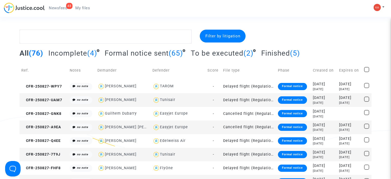
click at [63, 8] on span "Newsfeed" at bounding box center [58, 8] width 18 height 5
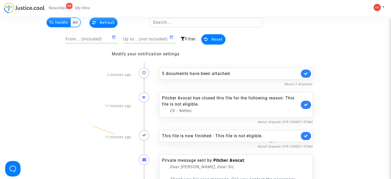
scroll to position [26, 0]
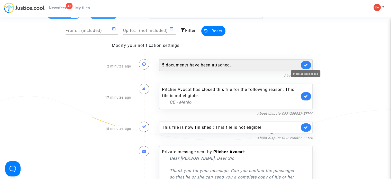
click at [307, 63] on icon at bounding box center [306, 65] width 4 height 4
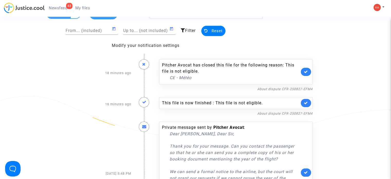
click at [244, 69] on div "Pitcher Avocat has closed this file for the following reason: This file is not …" at bounding box center [230, 71] width 137 height 19
click at [284, 88] on link "About dispute CFR-250827-EFM4" at bounding box center [284, 89] width 55 height 4
click at [306, 70] on icon at bounding box center [306, 72] width 4 height 4
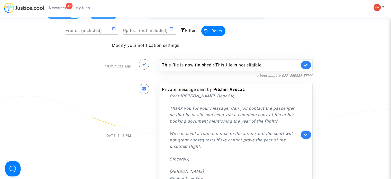
click at [306, 67] on link at bounding box center [306, 65] width 10 height 8
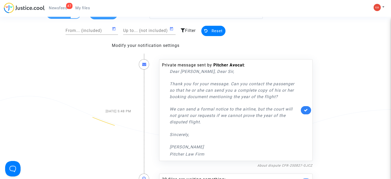
scroll to position [51, 0]
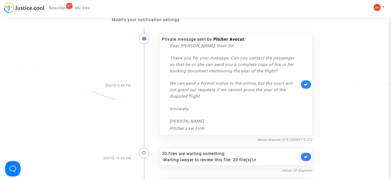
click at [302, 84] on link at bounding box center [306, 84] width 10 height 8
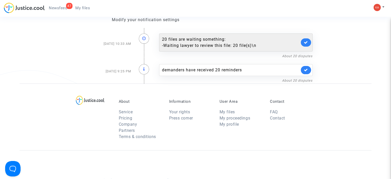
click at [302, 42] on link at bounding box center [306, 42] width 10 height 8
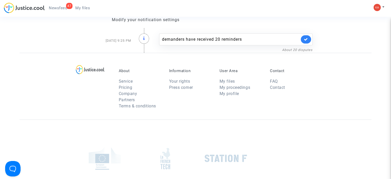
click at [302, 42] on link at bounding box center [306, 39] width 10 height 8
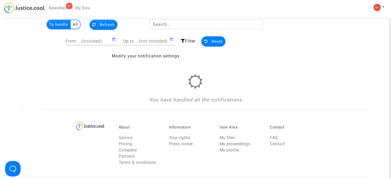
scroll to position [0, 0]
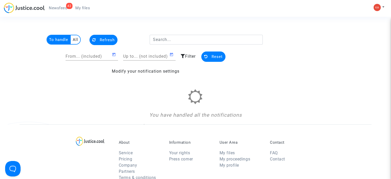
click at [100, 42] on button "Refresh" at bounding box center [103, 40] width 28 height 10
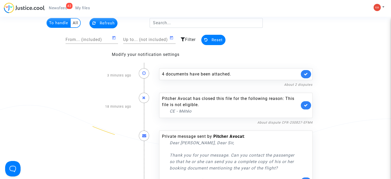
scroll to position [26, 0]
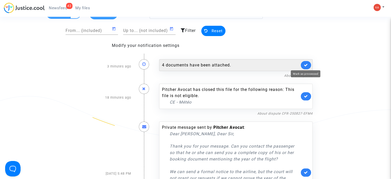
click at [304, 63] on icon at bounding box center [306, 65] width 4 height 4
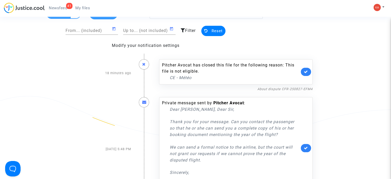
click at [304, 63] on div "Pitcher Avocat has closed this file for the following reason: This file is not …" at bounding box center [235, 71] width 153 height 25
click at [307, 71] on icon at bounding box center [306, 72] width 4 height 4
click at [307, 75] on link at bounding box center [306, 72] width 10 height 8
click at [307, 74] on link at bounding box center [306, 72] width 10 height 8
click at [304, 72] on icon at bounding box center [306, 72] width 4 height 4
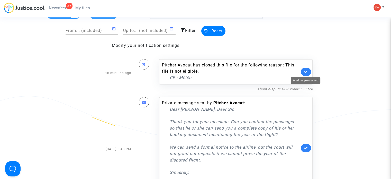
click at [304, 72] on icon at bounding box center [306, 72] width 4 height 4
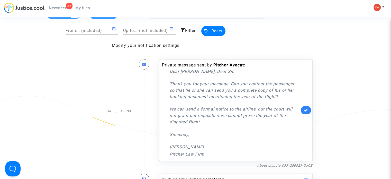
click at [303, 72] on div "Private message sent by Pitcher Avocat : Dear Madam, Dear Sir, Thank you for yo…" at bounding box center [235, 109] width 153 height 101
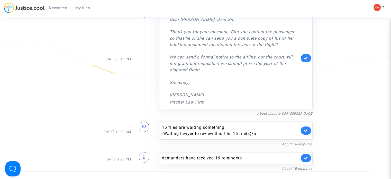
scroll to position [77, 0]
click at [307, 58] on icon at bounding box center [306, 59] width 4 height 4
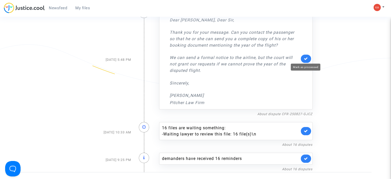
click at [307, 58] on icon at bounding box center [306, 59] width 4 height 4
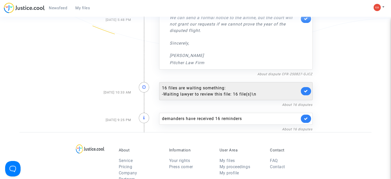
scroll to position [128, 0]
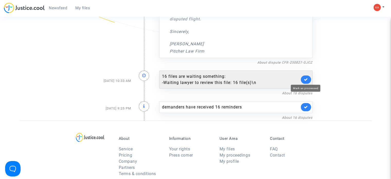
click at [307, 79] on icon at bounding box center [306, 79] width 4 height 4
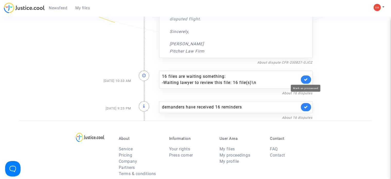
click at [307, 79] on icon at bounding box center [306, 79] width 4 height 4
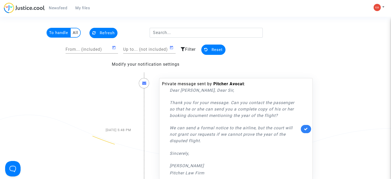
scroll to position [0, 0]
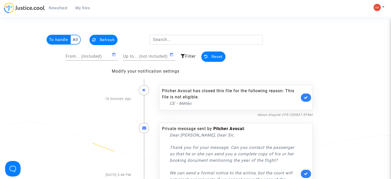
click at [308, 97] on link at bounding box center [306, 97] width 10 height 8
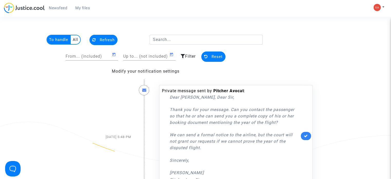
scroll to position [51, 0]
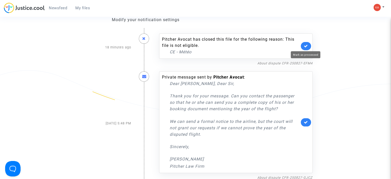
click at [307, 46] on icon at bounding box center [306, 46] width 4 height 4
click at [303, 48] on link at bounding box center [306, 46] width 10 height 8
click at [303, 118] on link at bounding box center [306, 122] width 10 height 8
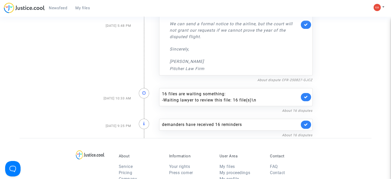
scroll to position [180, 0]
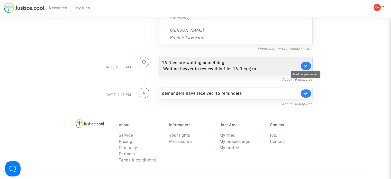
click at [307, 64] on icon at bounding box center [306, 66] width 4 height 4
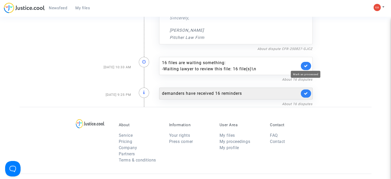
click at [307, 64] on icon at bounding box center [306, 66] width 4 height 4
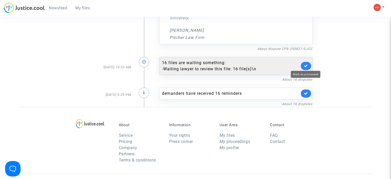
click at [307, 65] on icon at bounding box center [306, 66] width 4 height 4
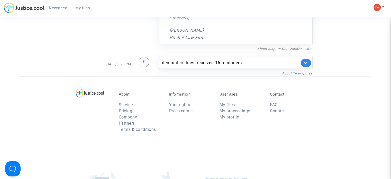
click at [307, 65] on link at bounding box center [306, 63] width 10 height 8
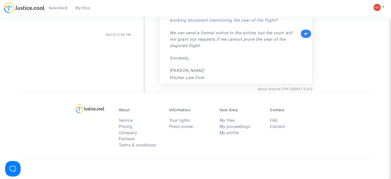
scroll to position [77, 0]
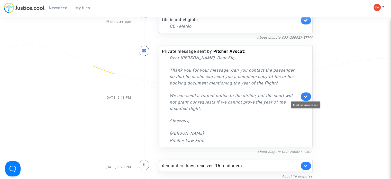
click at [305, 94] on icon at bounding box center [306, 96] width 4 height 4
click at [304, 21] on icon at bounding box center [306, 20] width 4 height 4
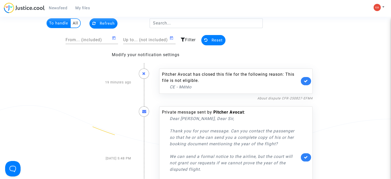
scroll to position [0, 0]
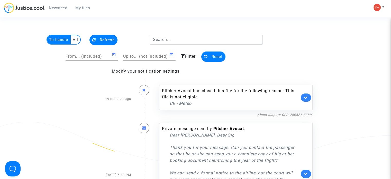
click at [61, 8] on span "Newsfeed" at bounding box center [58, 8] width 18 height 5
click at [98, 41] on button "Refresh" at bounding box center [103, 40] width 28 height 10
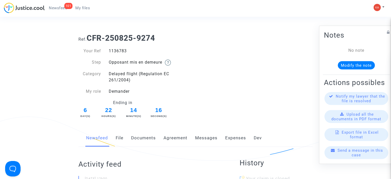
drag, startPoint x: 128, startPoint y: 50, endPoint x: 110, endPoint y: 54, distance: 19.2
click at [110, 54] on div "Your Ref 1136783 Step Opposant mis en demeure Category Delayed flight (Regulati…" at bounding box center [134, 83] width 113 height 71
drag, startPoint x: 127, startPoint y: 54, endPoint x: 107, endPoint y: 51, distance: 20.8
click at [107, 51] on div "Your Ref 1136783 Step Opposant mis en demeure Category Delayed flight (Regulati…" at bounding box center [134, 83] width 113 height 71
click at [124, 49] on div "1136783" at bounding box center [150, 51] width 91 height 6
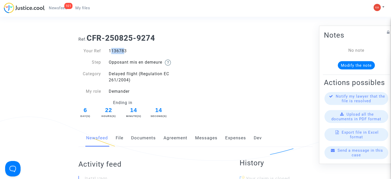
drag, startPoint x: 122, startPoint y: 49, endPoint x: 106, endPoint y: 52, distance: 16.4
click at [106, 52] on div "1136783" at bounding box center [150, 51] width 91 height 6
drag, startPoint x: 134, startPoint y: 51, endPoint x: 97, endPoint y: 51, distance: 37.5
click at [97, 51] on div "Your Ref 1136783" at bounding box center [135, 51] width 121 height 6
click at [145, 51] on div "1136783" at bounding box center [150, 51] width 91 height 6
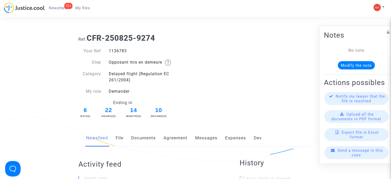
drag, startPoint x: 136, startPoint y: 50, endPoint x: 108, endPoint y: 50, distance: 28.0
click at [108, 50] on div "1136783" at bounding box center [150, 51] width 91 height 6
copy div "1136783"
click at [122, 137] on link "File" at bounding box center [120, 137] width 8 height 17
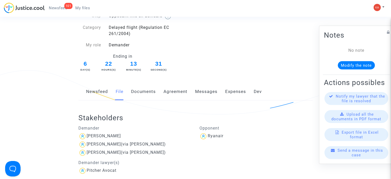
scroll to position [103, 0]
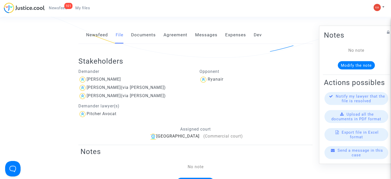
drag, startPoint x: 115, startPoint y: 82, endPoint x: 86, endPoint y: 81, distance: 28.8
click at [86, 81] on div "Emma Levy" at bounding box center [134, 79] width 113 height 8
copy div "Emma Levy"
click at [142, 37] on link "Documents" at bounding box center [143, 34] width 25 height 17
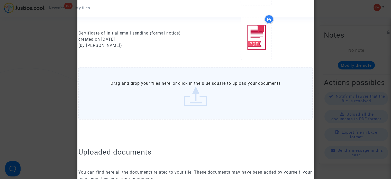
scroll to position [257, 0]
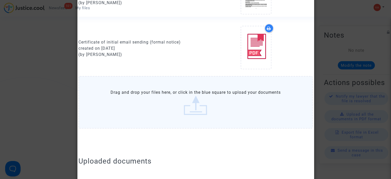
click at [191, 106] on label "Drag and drop your files here, or click in the blue square to upload your docum…" at bounding box center [195, 102] width 234 height 52
click at [0, 0] on input "Drag and drop your files here, or click in the blue square to upload your docum…" at bounding box center [0, 0] width 0 height 0
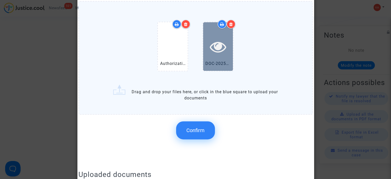
scroll to position [334, 0]
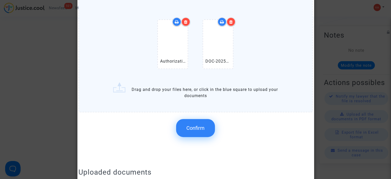
click at [199, 126] on span "Confirm" at bounding box center [195, 128] width 18 height 6
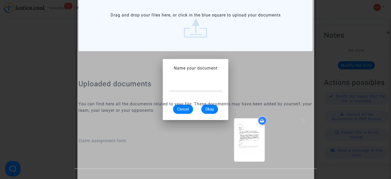
scroll to position [0, 0]
type input "P"
type input "Authorization forma Jonah and Liora Levi"
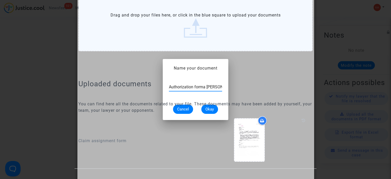
click at [209, 106] on p "You can find here all the documents related to your file. These documents may h…" at bounding box center [195, 106] width 234 height 13
click at [210, 109] on p "You can find here all the documents related to your file. These documents may h…" at bounding box center [195, 106] width 234 height 13
click at [216, 107] on p "You can find here all the documents related to your file. These documents may h…" at bounding box center [195, 106] width 234 height 13
click at [200, 86] on h2 "Uploaded documents" at bounding box center [195, 83] width 234 height 9
click at [208, 107] on p "You can find here all the documents related to your file. These documents may h…" at bounding box center [195, 106] width 234 height 13
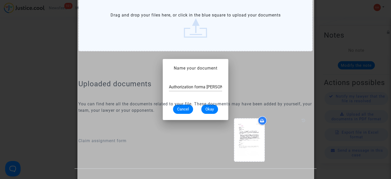
click at [208, 107] on p "You can find here all the documents related to your file. These documents may h…" at bounding box center [195, 106] width 234 height 13
click at [207, 107] on p "You can find here all the documents related to your file. These documents may h…" at bounding box center [195, 106] width 234 height 13
click at [208, 107] on p "You can find here all the documents related to your file. These documents may h…" at bounding box center [195, 106] width 234 height 13
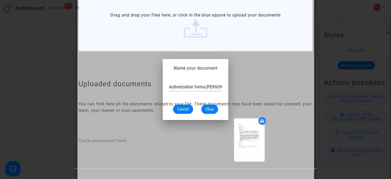
click at [208, 107] on p "You can find here all the documents related to your file. These documents may h…" at bounding box center [195, 106] width 234 height 13
click at [209, 106] on p "You can find here all the documents related to your file. These documents may h…" at bounding box center [195, 106] width 234 height 13
click at [212, 109] on p "You can find here all the documents related to your file. These documents may h…" at bounding box center [195, 106] width 234 height 13
click at [213, 86] on h2 "Uploaded documents" at bounding box center [195, 83] width 234 height 9
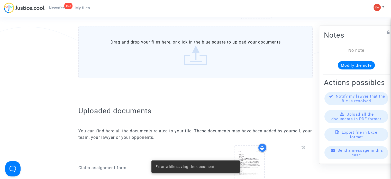
scroll to position [308, 0]
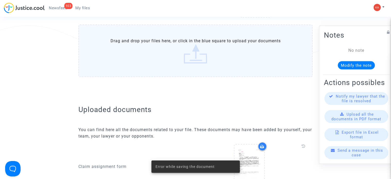
click at [211, 54] on label "Drag and drop your files here, or click in the blue square to upload your docum…" at bounding box center [195, 50] width 234 height 52
click at [0, 0] on input "Drag and drop your files here, or click in the blue square to upload your docum…" at bounding box center [0, 0] width 0 height 0
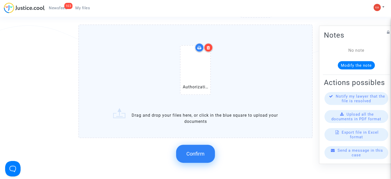
click at [207, 148] on button "Confirm" at bounding box center [195, 153] width 39 height 18
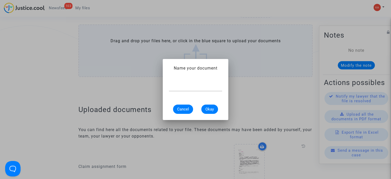
scroll to position [0, 0]
type input "Power of attorney"
click at [212, 109] on span "Okay" at bounding box center [209, 109] width 8 height 5
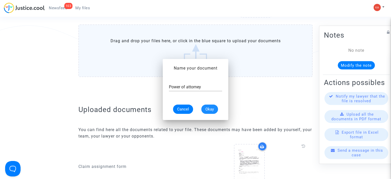
scroll to position [308, 0]
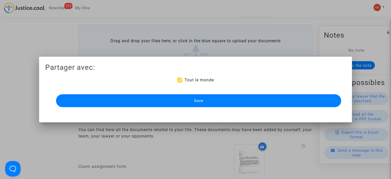
click at [206, 100] on button "Save" at bounding box center [198, 100] width 285 height 13
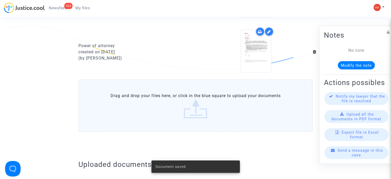
click at [206, 109] on label "Drag and drop your files here, or click in the blue square to upload your docum…" at bounding box center [195, 105] width 234 height 52
click at [0, 0] on input "Drag and drop your files here, or click in the blue square to upload your docum…" at bounding box center [0, 0] width 0 height 0
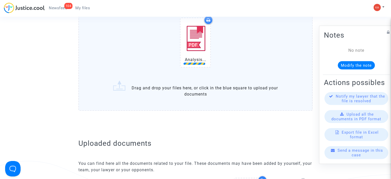
scroll to position [411, 0]
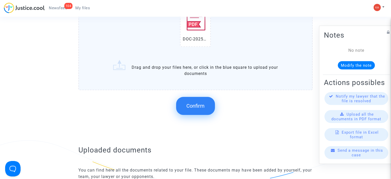
click at [194, 103] on span "Confirm" at bounding box center [195, 106] width 18 height 6
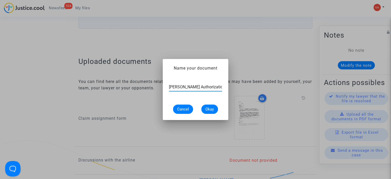
type input "Johann Authorization form"
click at [212, 109] on span "Okay" at bounding box center [209, 109] width 8 height 5
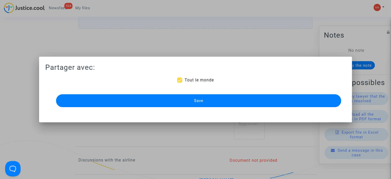
click at [202, 99] on span "Save" at bounding box center [198, 100] width 9 height 5
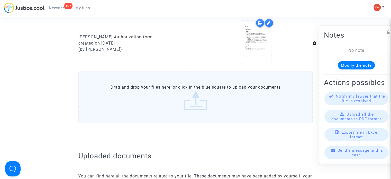
scroll to position [334, 0]
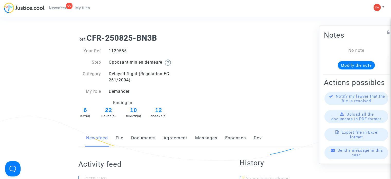
drag, startPoint x: 130, startPoint y: 51, endPoint x: 112, endPoint y: 54, distance: 17.9
click at [107, 52] on div "1129585" at bounding box center [150, 51] width 91 height 6
copy div "1129585"
click at [109, 52] on div "1129585" at bounding box center [150, 51] width 91 height 6
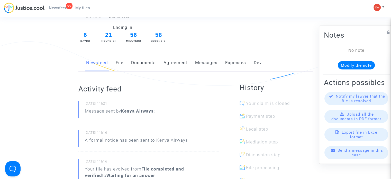
scroll to position [77, 0]
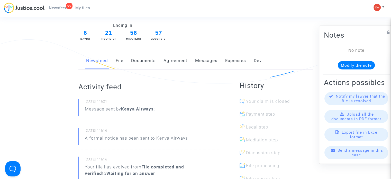
click at [146, 59] on link "Documents" at bounding box center [143, 60] width 25 height 17
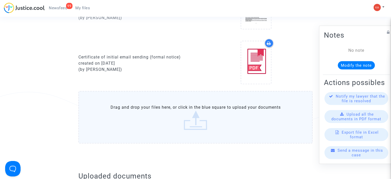
scroll to position [283, 0]
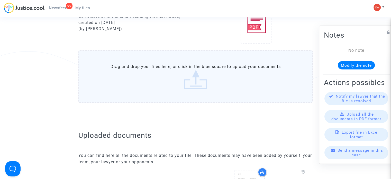
click at [197, 80] on label "Drag and drop your files here, or click in the blue square to upload your docum…" at bounding box center [195, 76] width 234 height 52
click at [0, 0] on input "Drag and drop your files here, or click in the blue square to upload your docum…" at bounding box center [0, 0] width 0 height 0
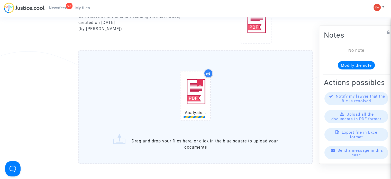
scroll to position [308, 0]
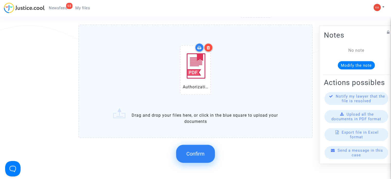
click at [203, 156] on button "Confirm" at bounding box center [195, 153] width 39 height 18
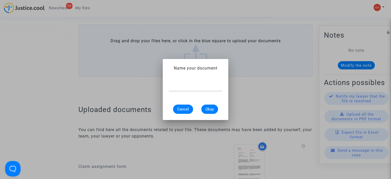
scroll to position [0, 0]
type input "[PERSON_NAME] Authorization form"
click at [216, 110] on button "Okay" at bounding box center [209, 108] width 17 height 9
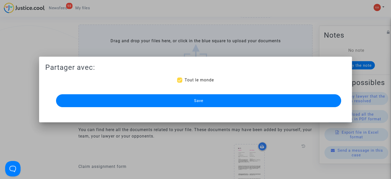
click at [203, 99] on span "Save" at bounding box center [198, 100] width 9 height 5
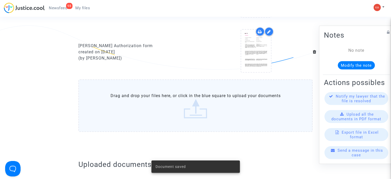
click at [203, 99] on label "Drag and drop your files here, or click in the blue square to upload your docum…" at bounding box center [195, 105] width 234 height 52
click at [0, 0] on input "Drag and drop your files here, or click in the blue square to upload your docum…" at bounding box center [0, 0] width 0 height 0
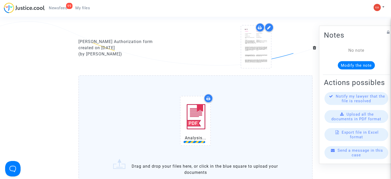
scroll to position [385, 0]
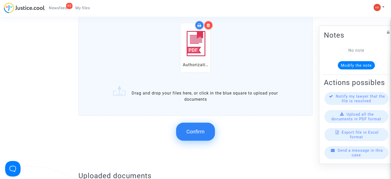
click at [196, 129] on span "Confirm" at bounding box center [195, 131] width 18 height 6
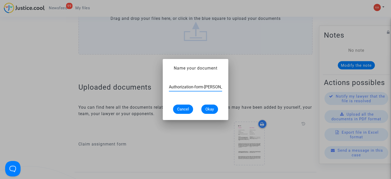
scroll to position [0, 27]
type input "Authorization-form-[PERSON_NAME]-Clainche-fr"
click at [213, 108] on span "Okay" at bounding box center [209, 109] width 8 height 5
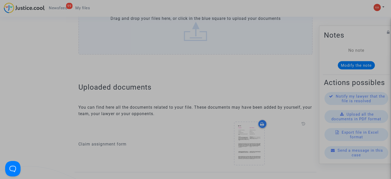
scroll to position [0, 0]
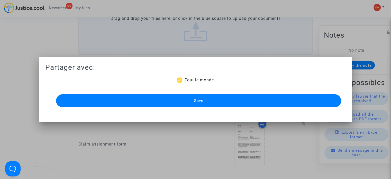
click at [209, 97] on button "Save" at bounding box center [198, 100] width 285 height 13
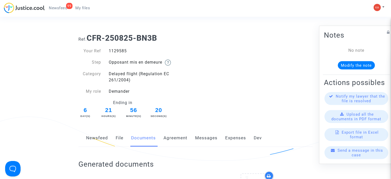
scroll to position [385, 0]
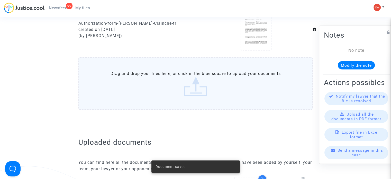
click at [210, 87] on label "Drag and drop your files here, or click in the blue square to upload your docum…" at bounding box center [195, 83] width 234 height 52
click at [0, 0] on input "Drag and drop your files here, or click in the blue square to upload your docum…" at bounding box center [0, 0] width 0 height 0
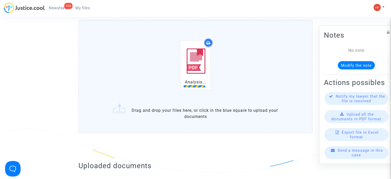
scroll to position [462, 0]
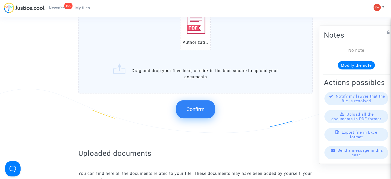
click at [195, 104] on button "Confirm" at bounding box center [195, 109] width 39 height 18
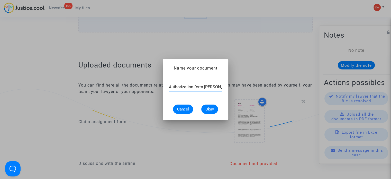
scroll to position [0, 18]
type input "Authorization-form-[PERSON_NAME]-fr"
click at [213, 107] on span "Okay" at bounding box center [209, 109] width 8 height 5
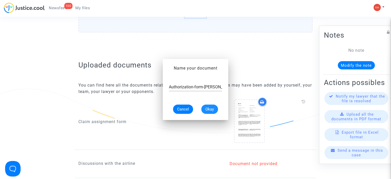
scroll to position [462, 0]
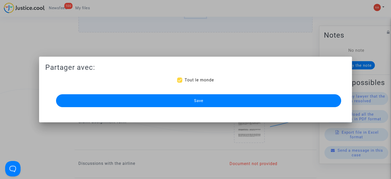
click at [209, 98] on button "Save" at bounding box center [198, 100] width 285 height 13
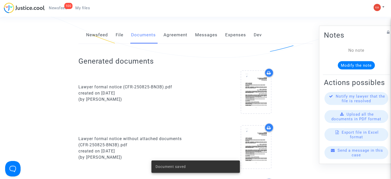
scroll to position [0, 0]
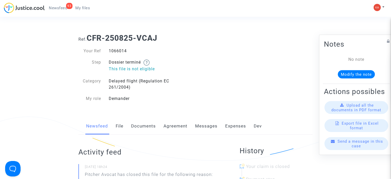
drag, startPoint x: 134, startPoint y: 52, endPoint x: 124, endPoint y: 50, distance: 10.0
click at [102, 54] on div "Your Ref 1066014 Step Dossier terminé This file is not eligible Category Delaye…" at bounding box center [134, 75] width 113 height 54
click at [115, 51] on div "1066014" at bounding box center [150, 51] width 91 height 6
drag, startPoint x: 135, startPoint y: 50, endPoint x: 104, endPoint y: 50, distance: 30.8
click at [104, 50] on div "Your Ref 1066014" at bounding box center [135, 51] width 121 height 6
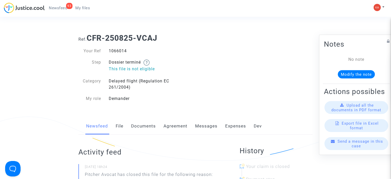
copy div "1066014"
drag, startPoint x: 128, startPoint y: 53, endPoint x: 107, endPoint y: 53, distance: 21.3
click at [107, 53] on div "829120" at bounding box center [150, 51] width 91 height 6
copy div "829120"
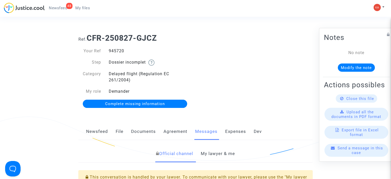
drag, startPoint x: 134, startPoint y: 53, endPoint x: 119, endPoint y: 53, distance: 14.4
click at [99, 49] on div "Your Ref 945720" at bounding box center [135, 51] width 121 height 6
click at [129, 48] on div "945720" at bounding box center [150, 51] width 91 height 6
drag, startPoint x: 127, startPoint y: 49, endPoint x: 105, endPoint y: 55, distance: 22.5
click at [105, 55] on div "Your Ref 945720 Step Dossier incomplet Category Delayed flight (Regulation EC 2…" at bounding box center [134, 71] width 113 height 47
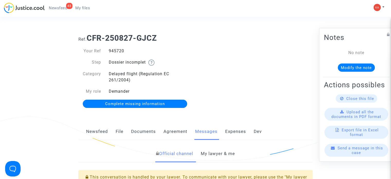
click at [113, 52] on div "945720" at bounding box center [150, 51] width 91 height 6
drag, startPoint x: 127, startPoint y: 51, endPoint x: 106, endPoint y: 47, distance: 22.1
click at [106, 47] on div "Your Ref 945720 Step Dossier incomplet Category Delayed flight (Regulation EC 2…" at bounding box center [135, 78] width 121 height 70
copy div "945720"
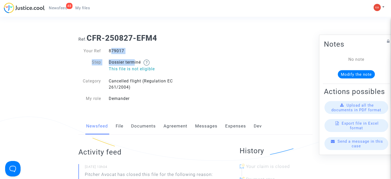
click at [108, 51] on div "Your Ref 879017 Step Dossier terminé This file is not eligible Category Cancell…" at bounding box center [134, 75] width 113 height 54
click at [129, 48] on div "879017" at bounding box center [150, 51] width 91 height 6
drag, startPoint x: 128, startPoint y: 49, endPoint x: 109, endPoint y: 50, distance: 19.1
click at [109, 50] on div "879017" at bounding box center [150, 51] width 91 height 6
copy div "879017"
